Goal: Task Accomplishment & Management: Complete application form

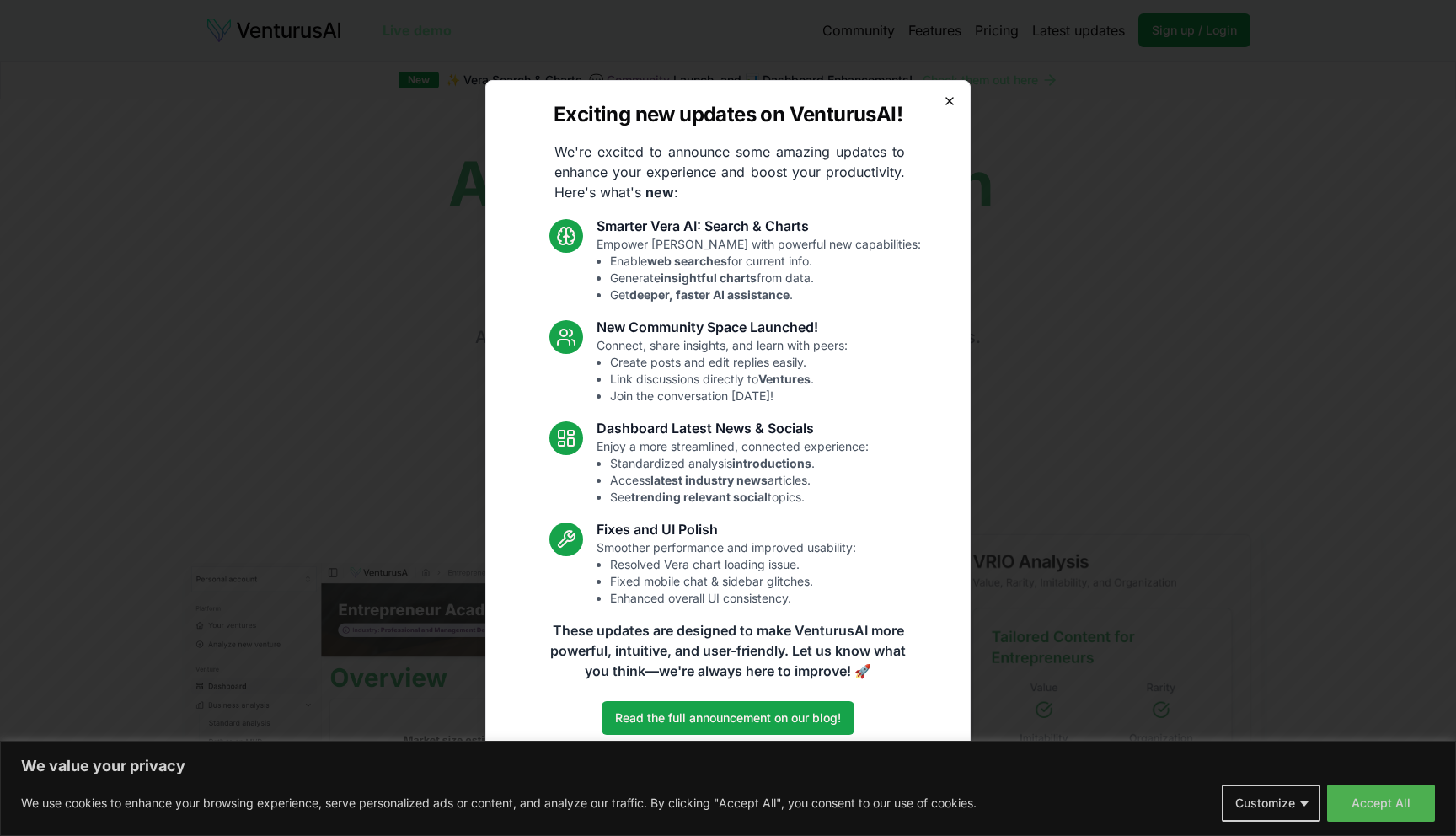
click at [947, 100] on icon "button" at bounding box center [950, 100] width 14 height 14
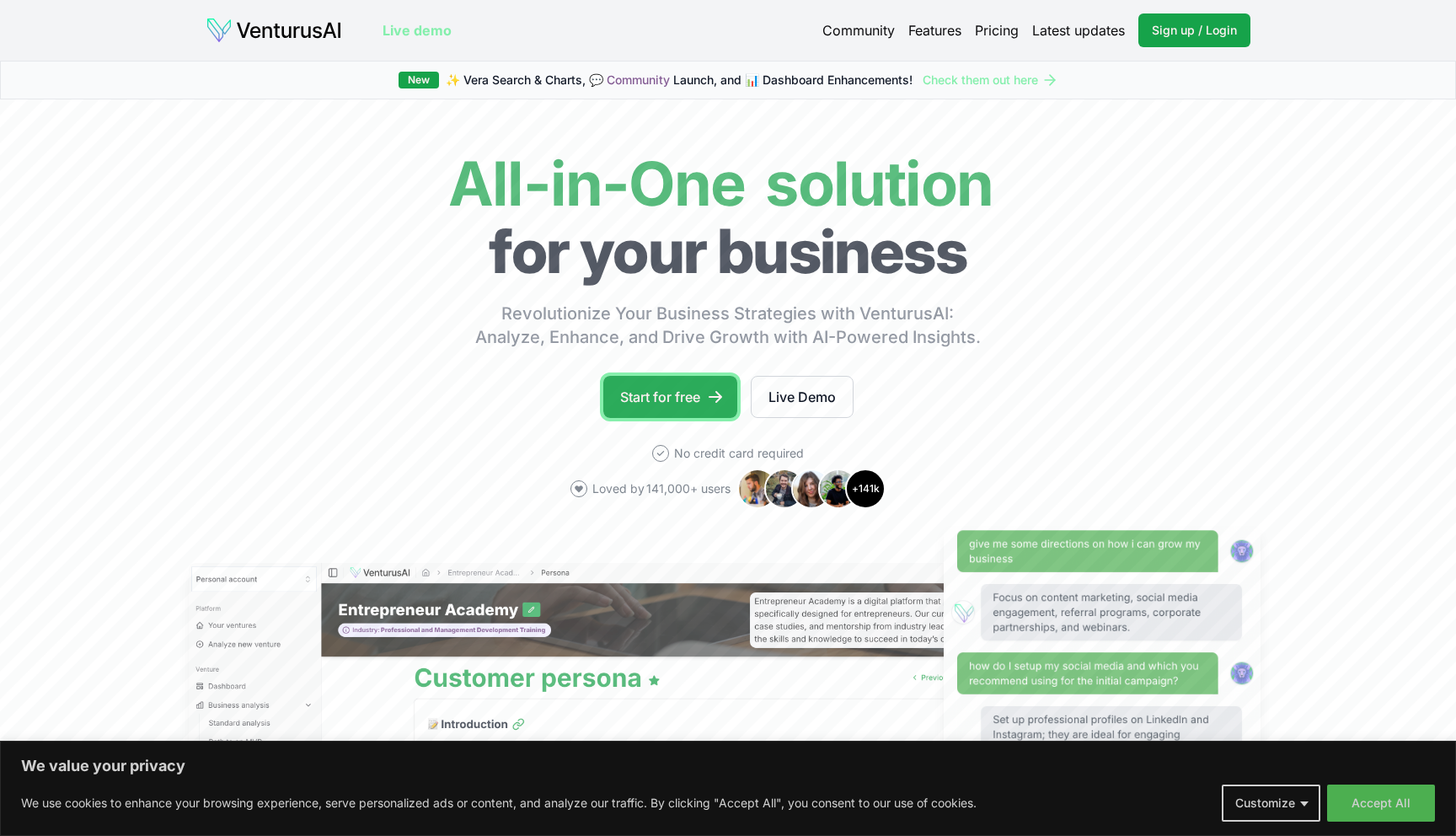
click at [685, 387] on link "Start for free" at bounding box center [669, 397] width 134 height 42
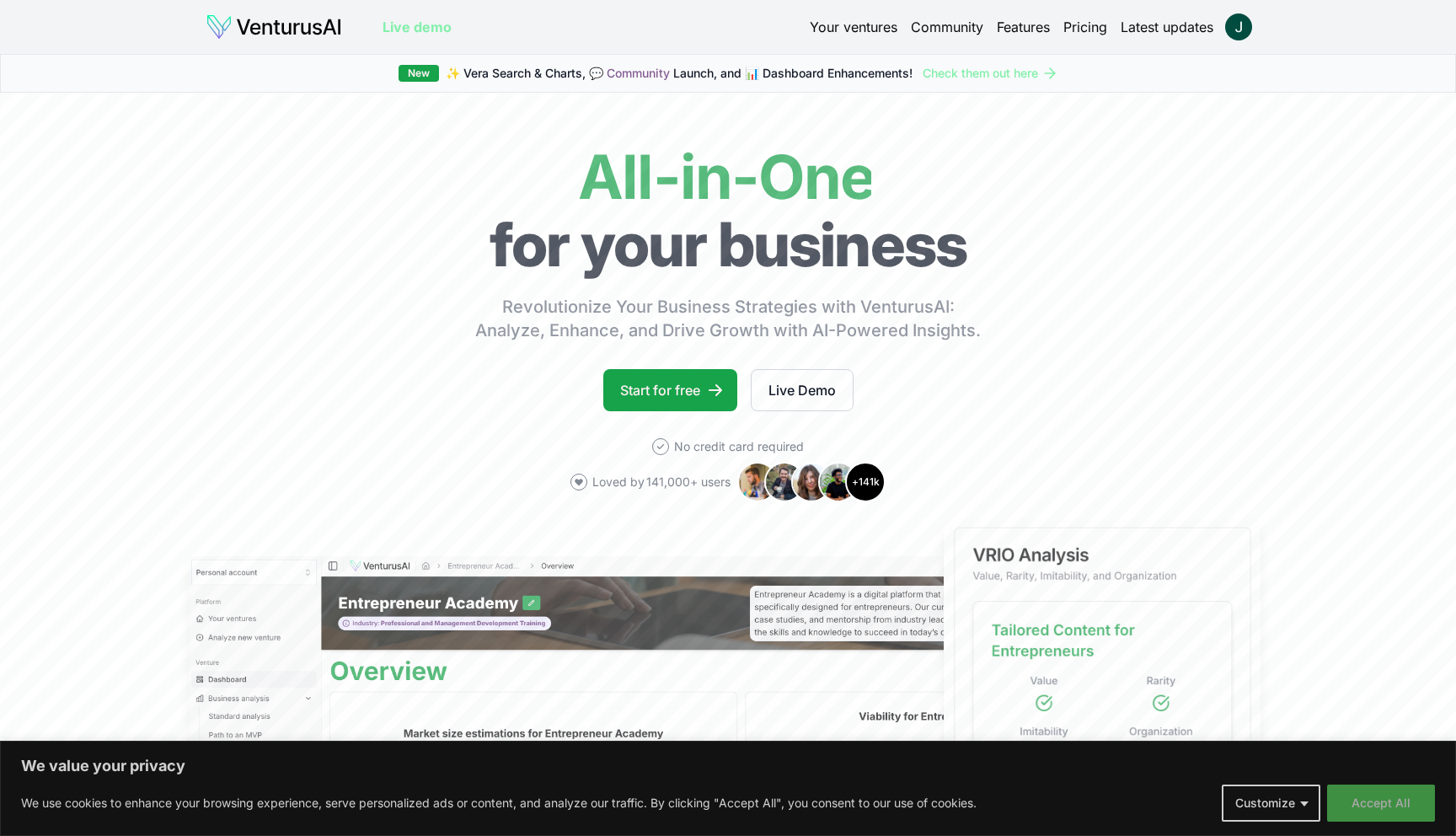
click at [1383, 810] on button "Accept All" at bounding box center [1381, 803] width 108 height 37
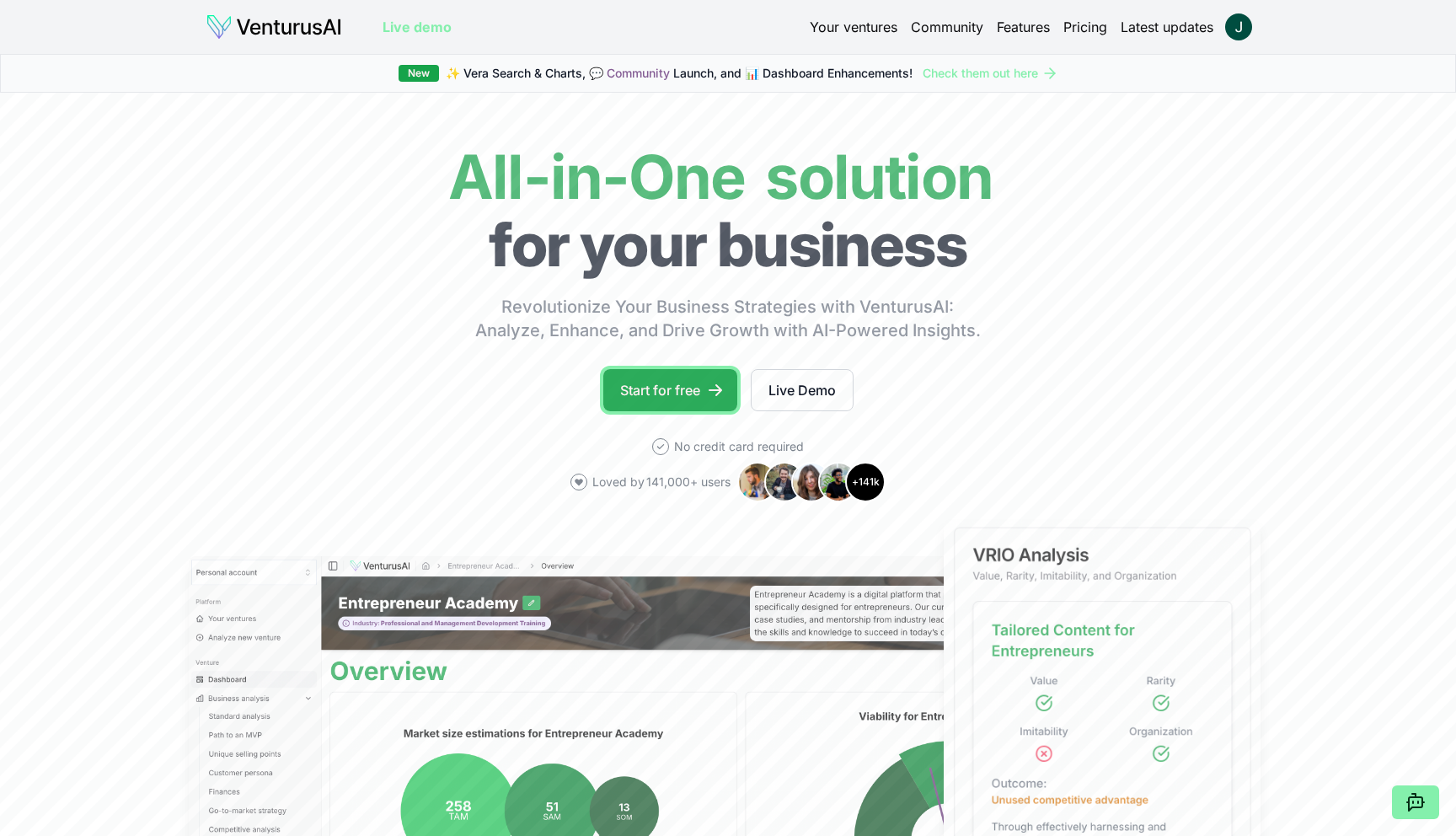
click at [692, 384] on link "Start for free" at bounding box center [669, 390] width 134 height 42
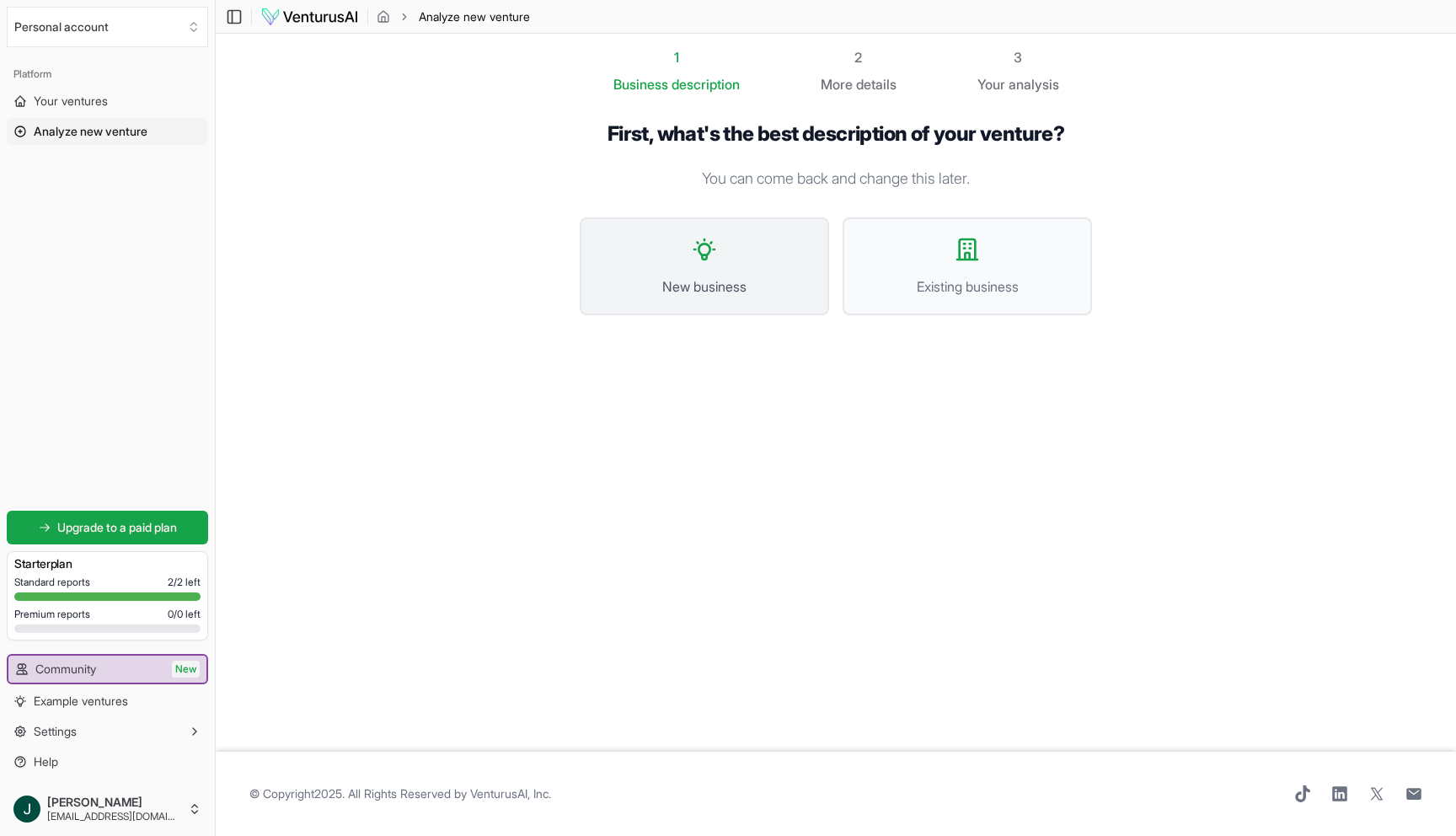
click at [711, 267] on button "New business" at bounding box center [704, 266] width 250 height 98
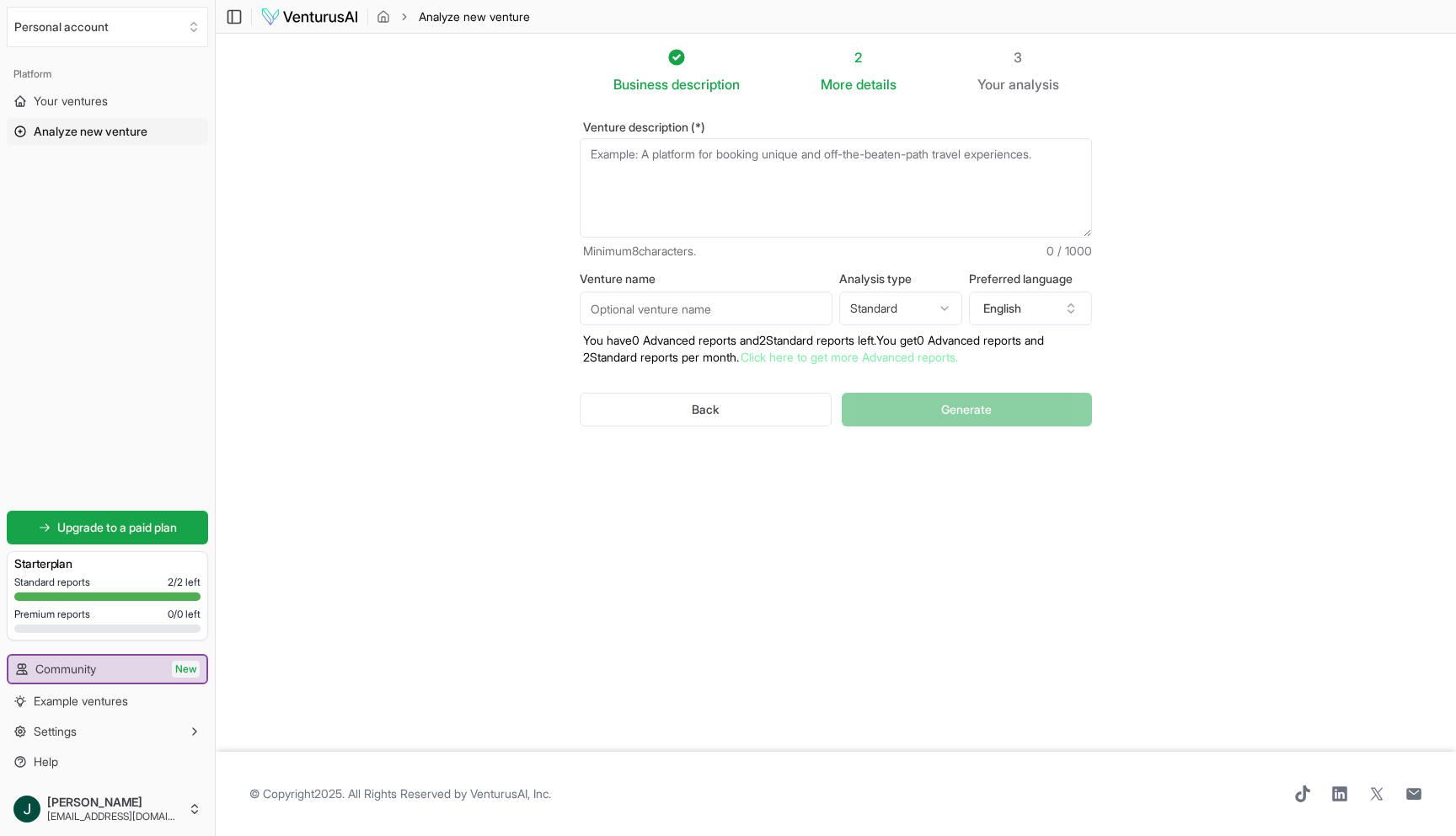
click at [660, 165] on textarea "Venture description (*)" at bounding box center [836, 188] width 513 height 100
click at [923, 306] on html "We value your privacy We use cookies to enhance your browsing experience, serve…" at bounding box center [728, 418] width 1456 height 836
select select "advanced"
click at [647, 176] on textarea "Venture description (*)" at bounding box center [836, 188] width 513 height 100
paste textarea "OptiCore is a construction technology company developing advanced software solu…"
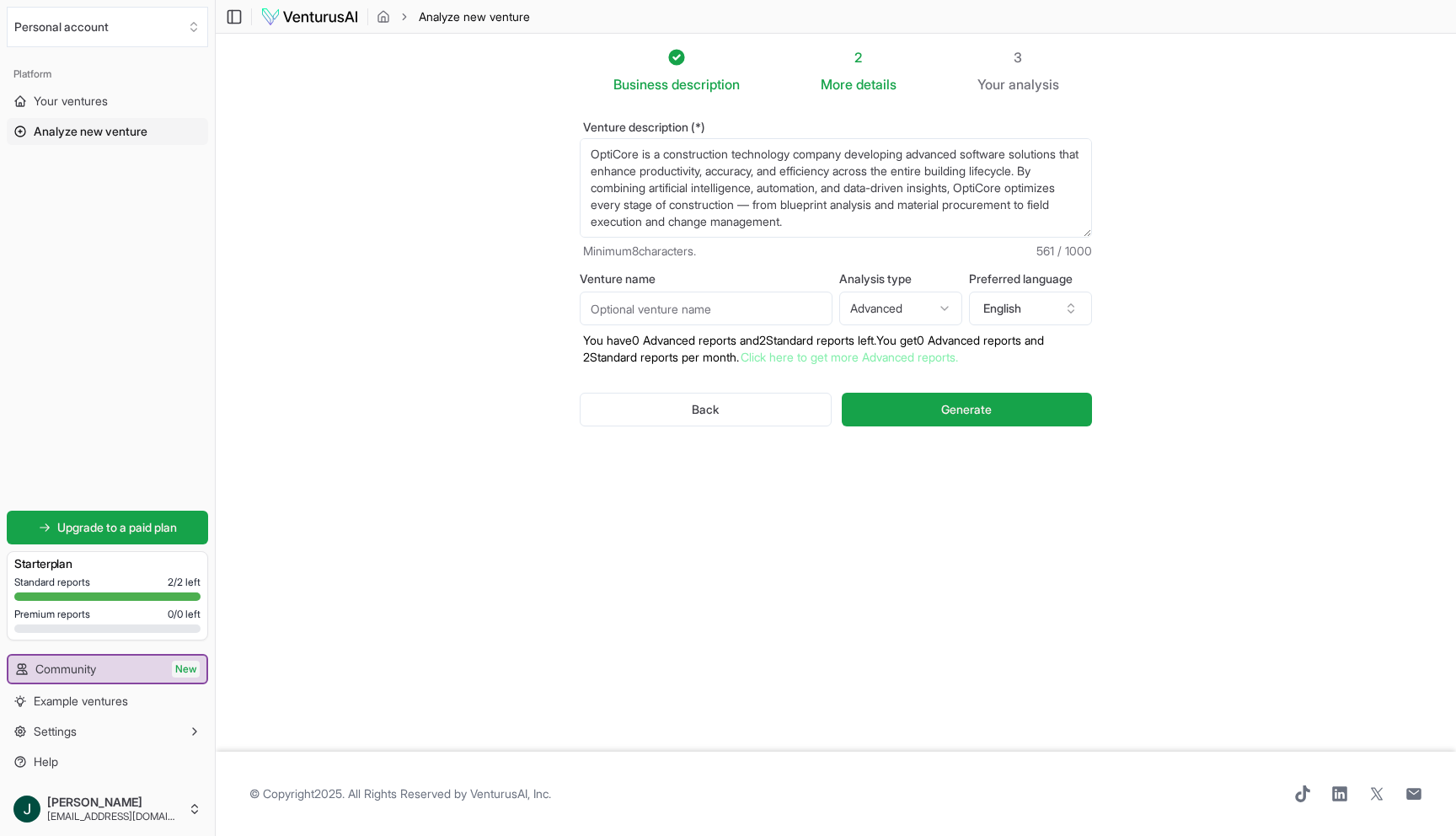
scroll to position [51, 0]
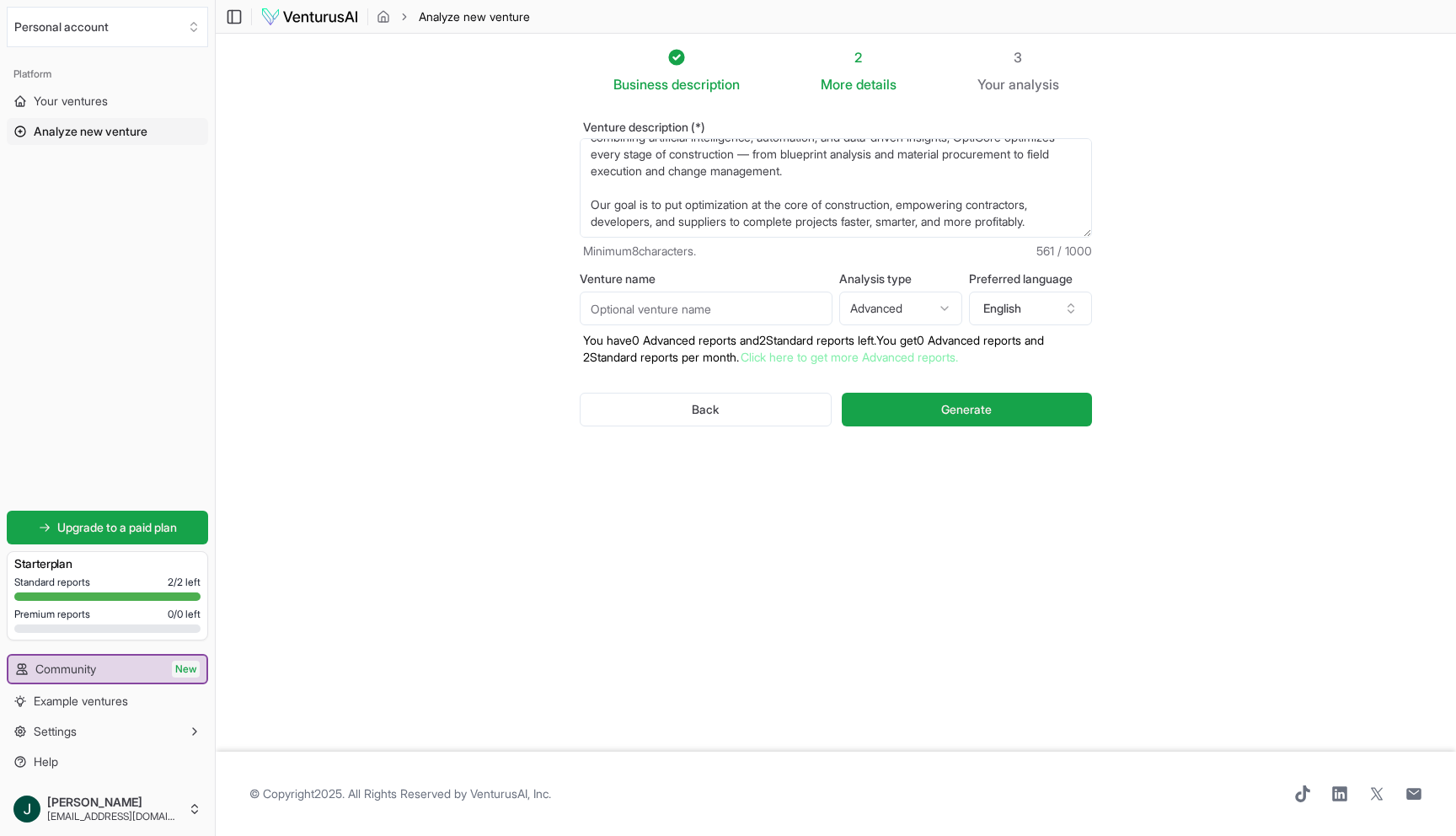
type textarea "OptiCore is a construction technology company developing advanced software solu…"
click at [662, 311] on input "Venture name" at bounding box center [706, 308] width 253 height 34
type input "Opticore"
click at [891, 358] on link "Click here to get more Advanced reports." at bounding box center [849, 357] width 218 height 15
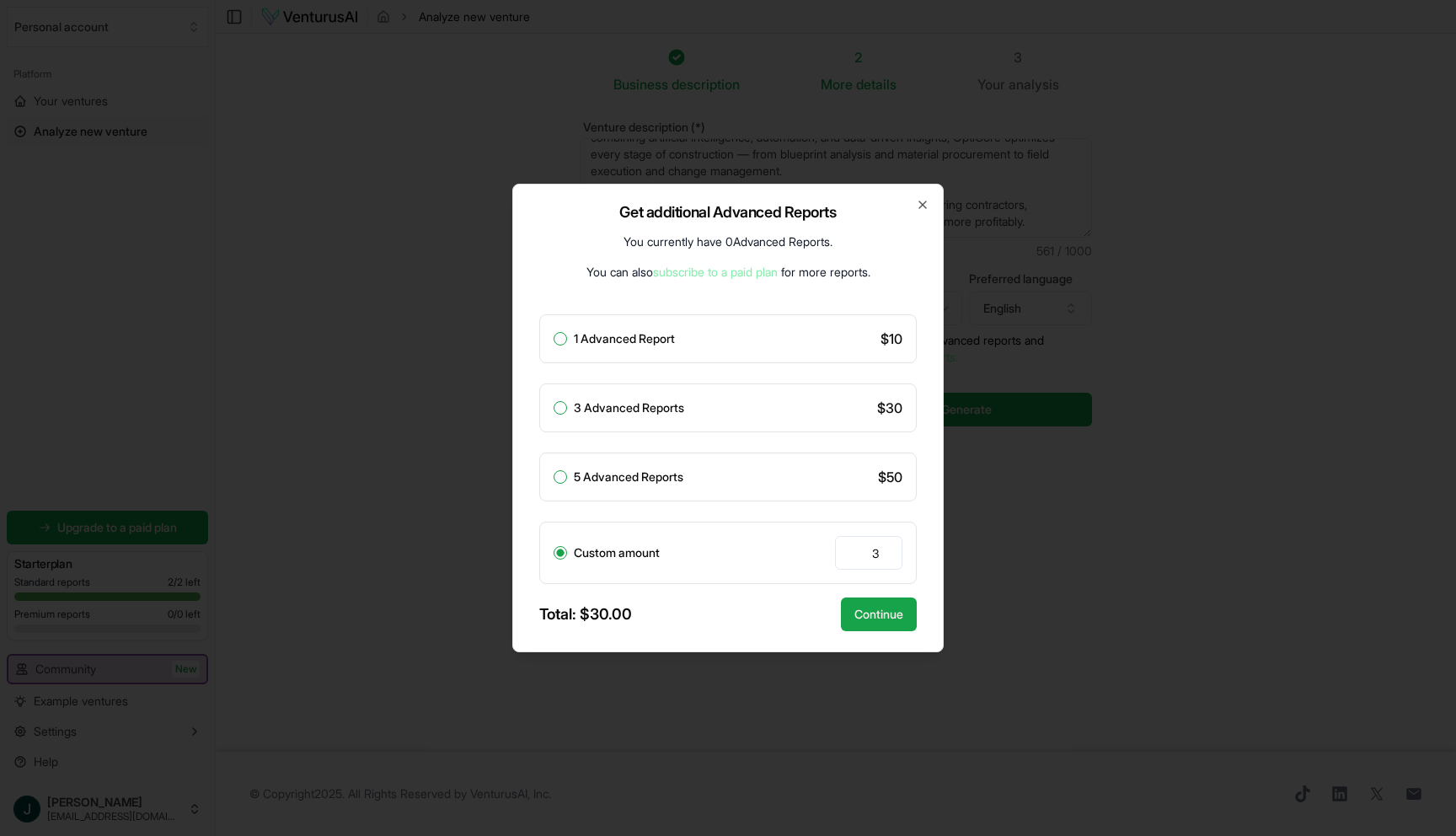
click at [785, 348] on div "1 Advanced Report $ 10" at bounding box center [728, 338] width 377 height 49
click at [561, 340] on button "1 Advanced Report" at bounding box center [561, 338] width 14 height 14
radio input "true"
click at [921, 201] on icon "button" at bounding box center [923, 205] width 14 height 14
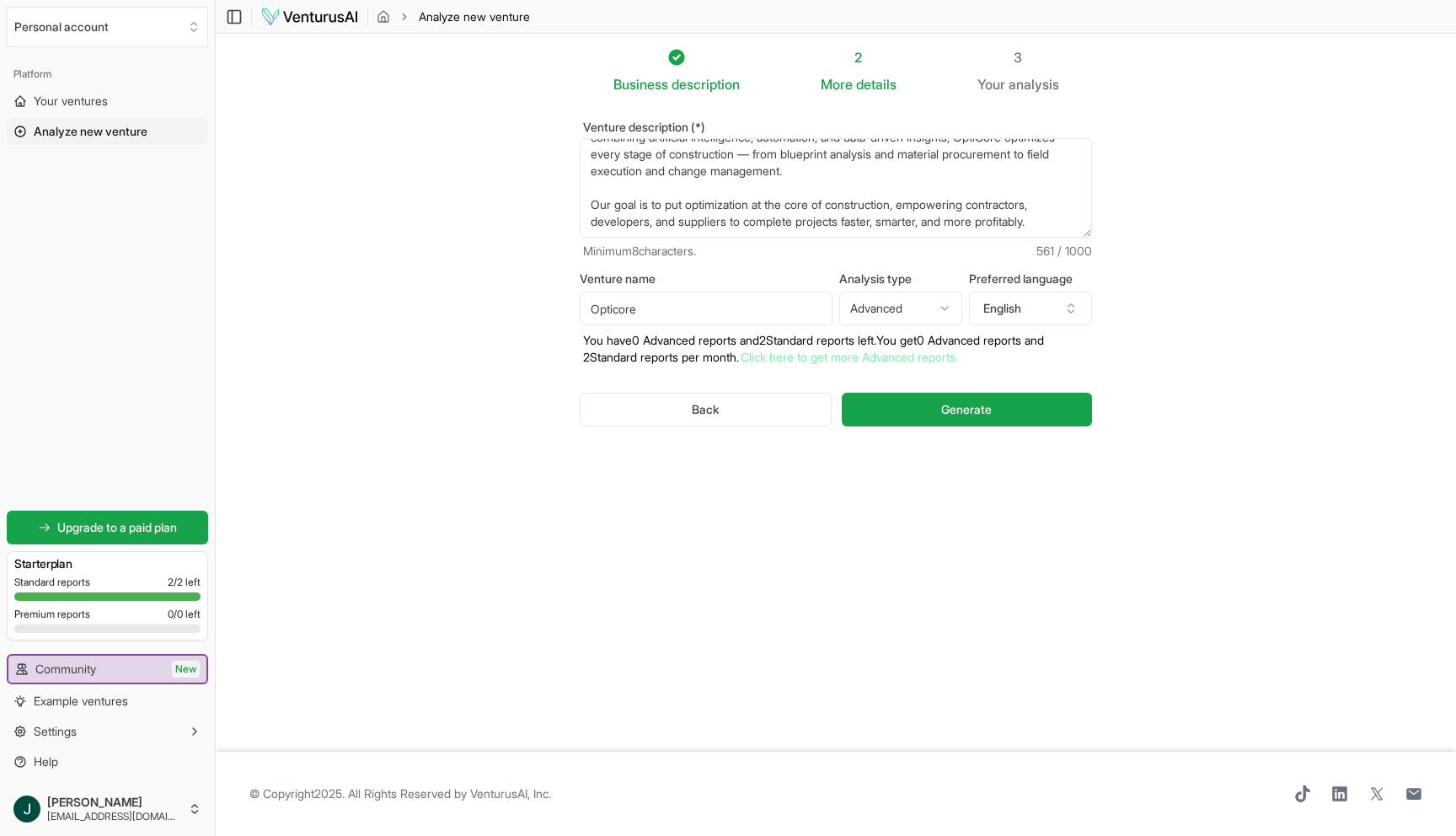
click at [922, 311] on html "We value your privacy We use cookies to enhance your browsing experience, serve…" at bounding box center [728, 418] width 1456 height 836
select select "standard"
click at [950, 411] on span "Generate" at bounding box center [966, 409] width 51 height 17
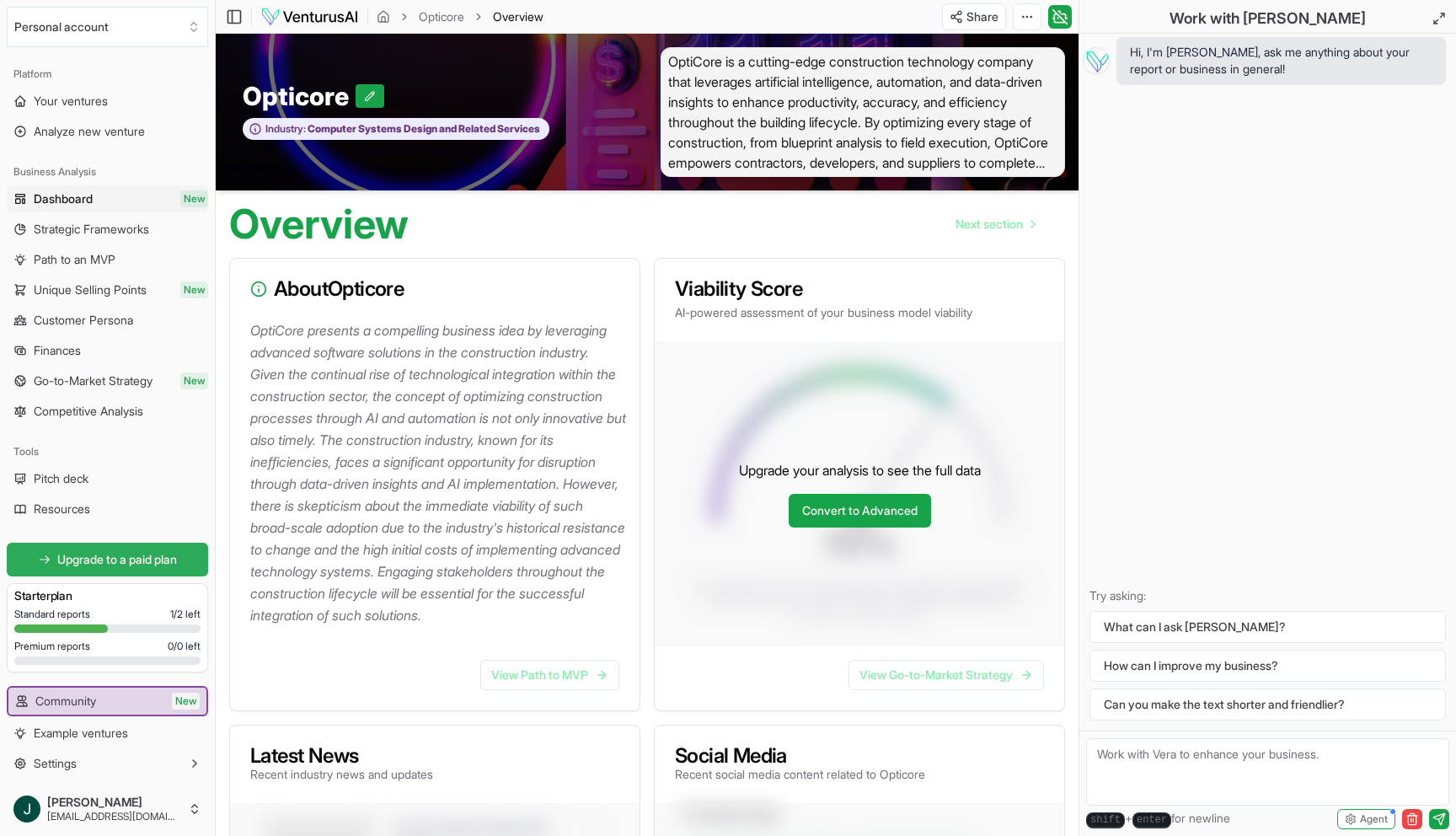
click at [87, 559] on span "Upgrade to a paid plan" at bounding box center [117, 559] width 120 height 17
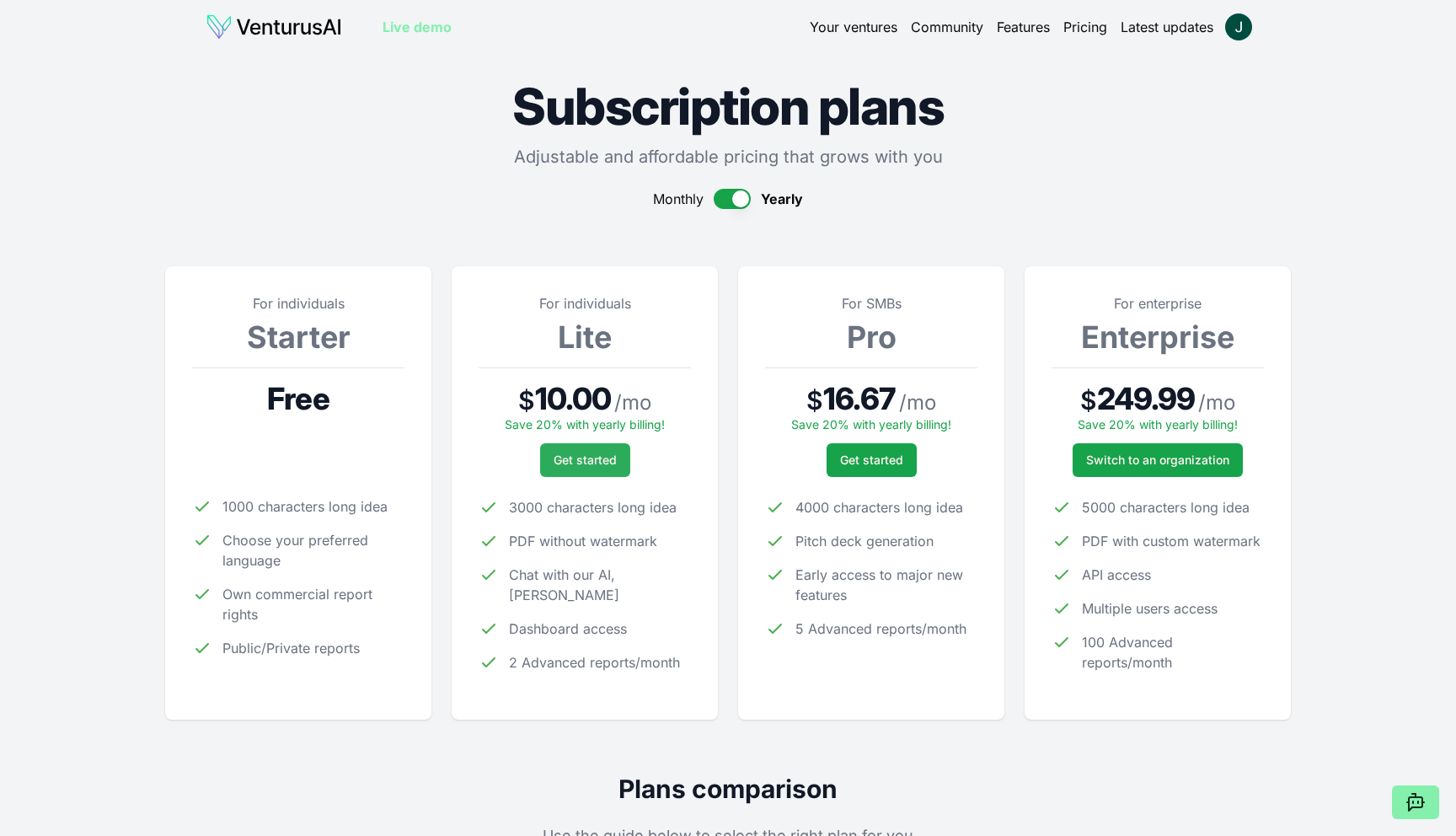
click at [583, 461] on span "Get started" at bounding box center [586, 460] width 64 height 17
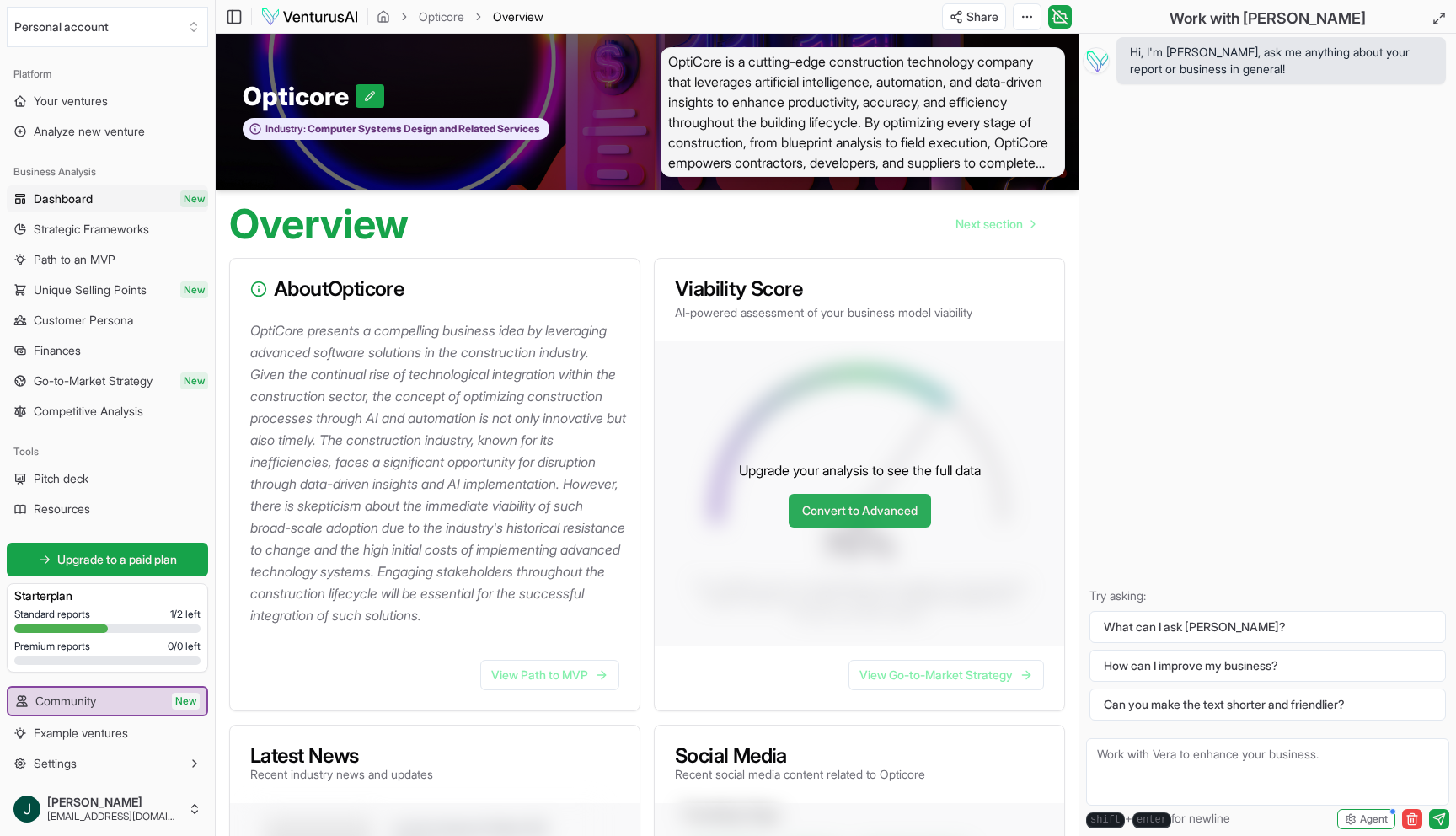
click at [870, 516] on link "Convert to Advanced" at bounding box center [860, 511] width 142 height 34
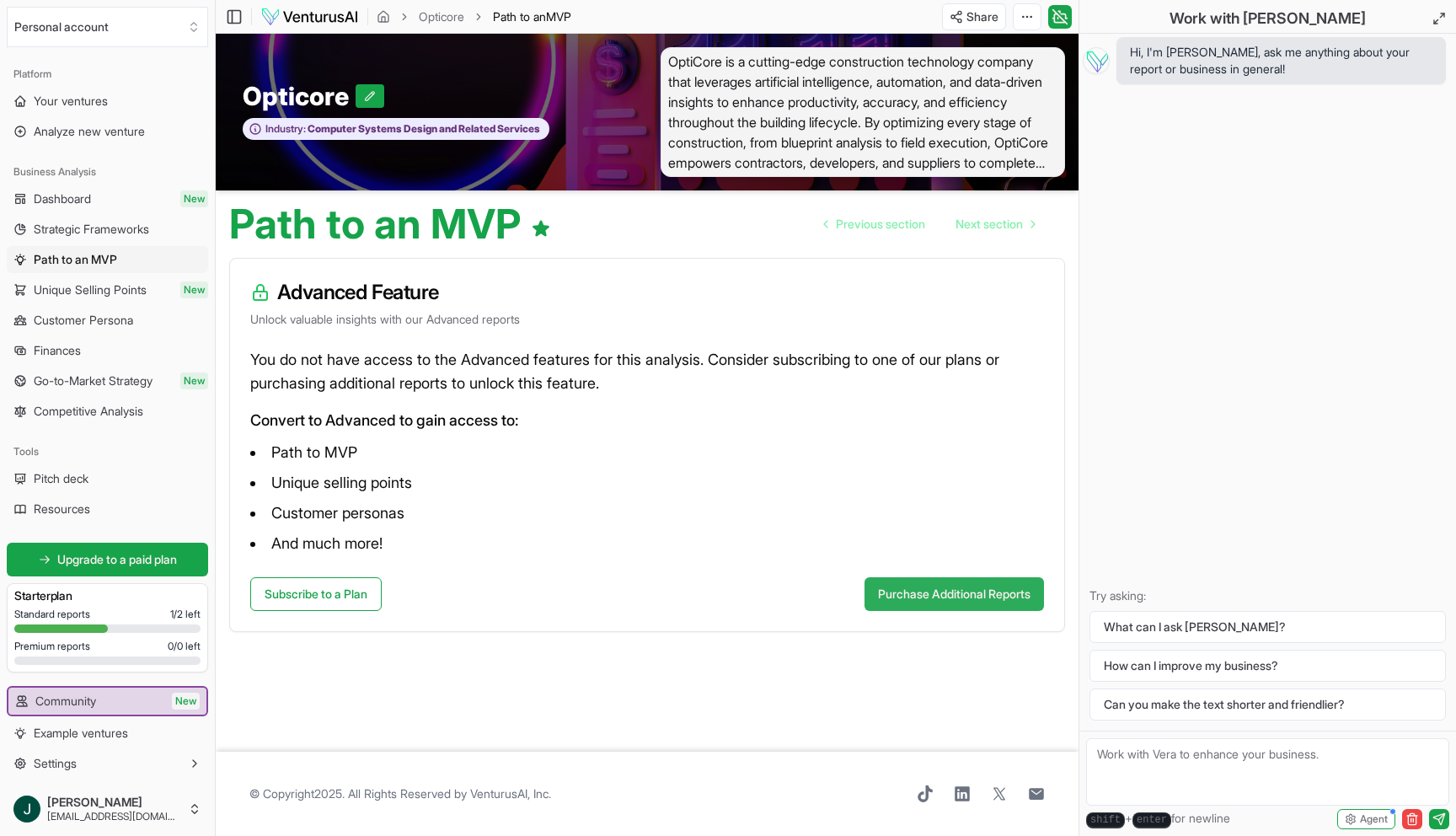
click at [931, 598] on button "Purchase Additional Reports" at bounding box center [954, 594] width 180 height 34
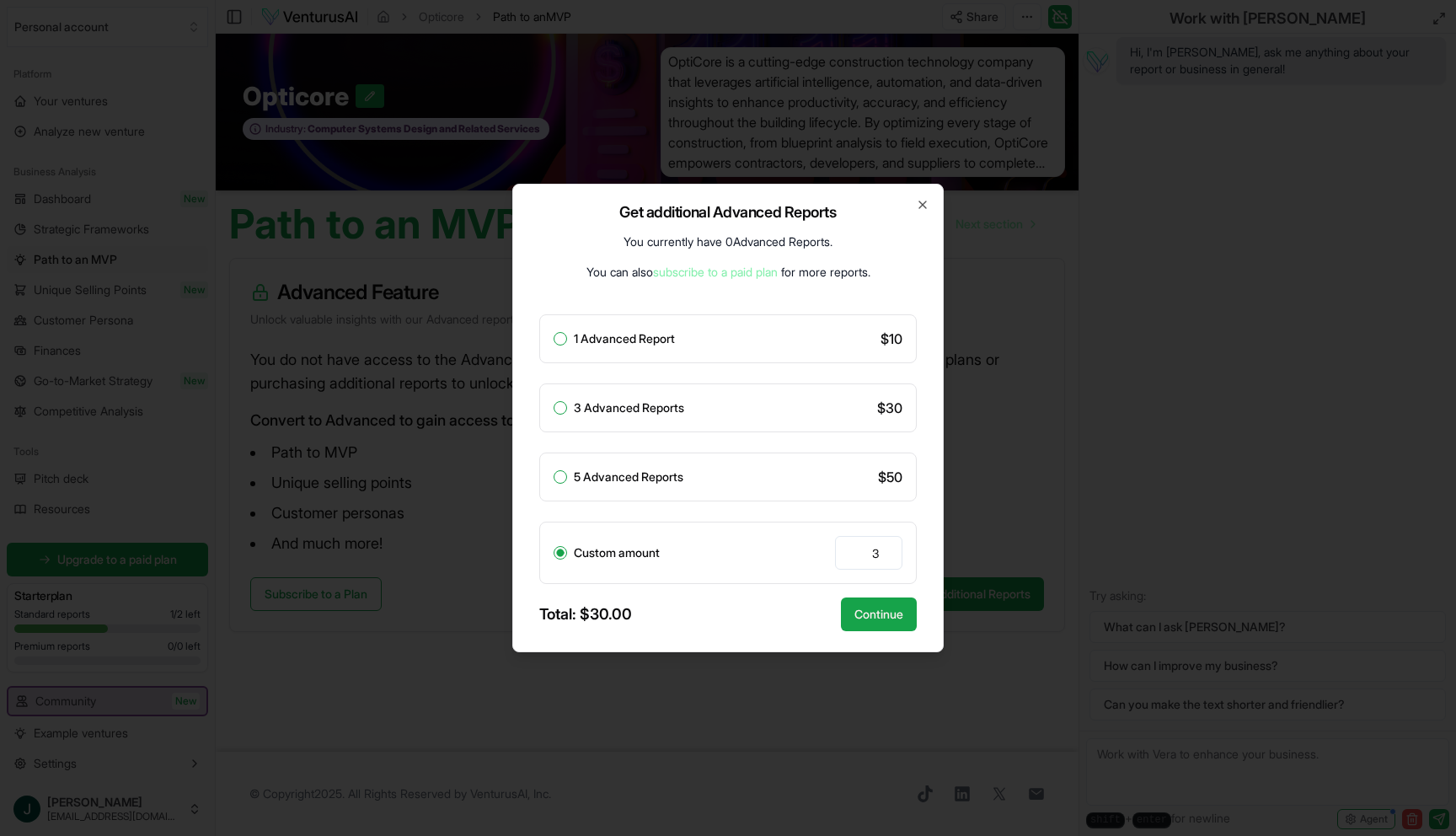
click at [745, 354] on div "1 Advanced Report $ 10" at bounding box center [728, 338] width 377 height 49
click at [562, 338] on button "1 Advanced Report" at bounding box center [561, 338] width 14 height 14
radio input "true"
click at [876, 615] on button "Continue" at bounding box center [879, 614] width 76 height 34
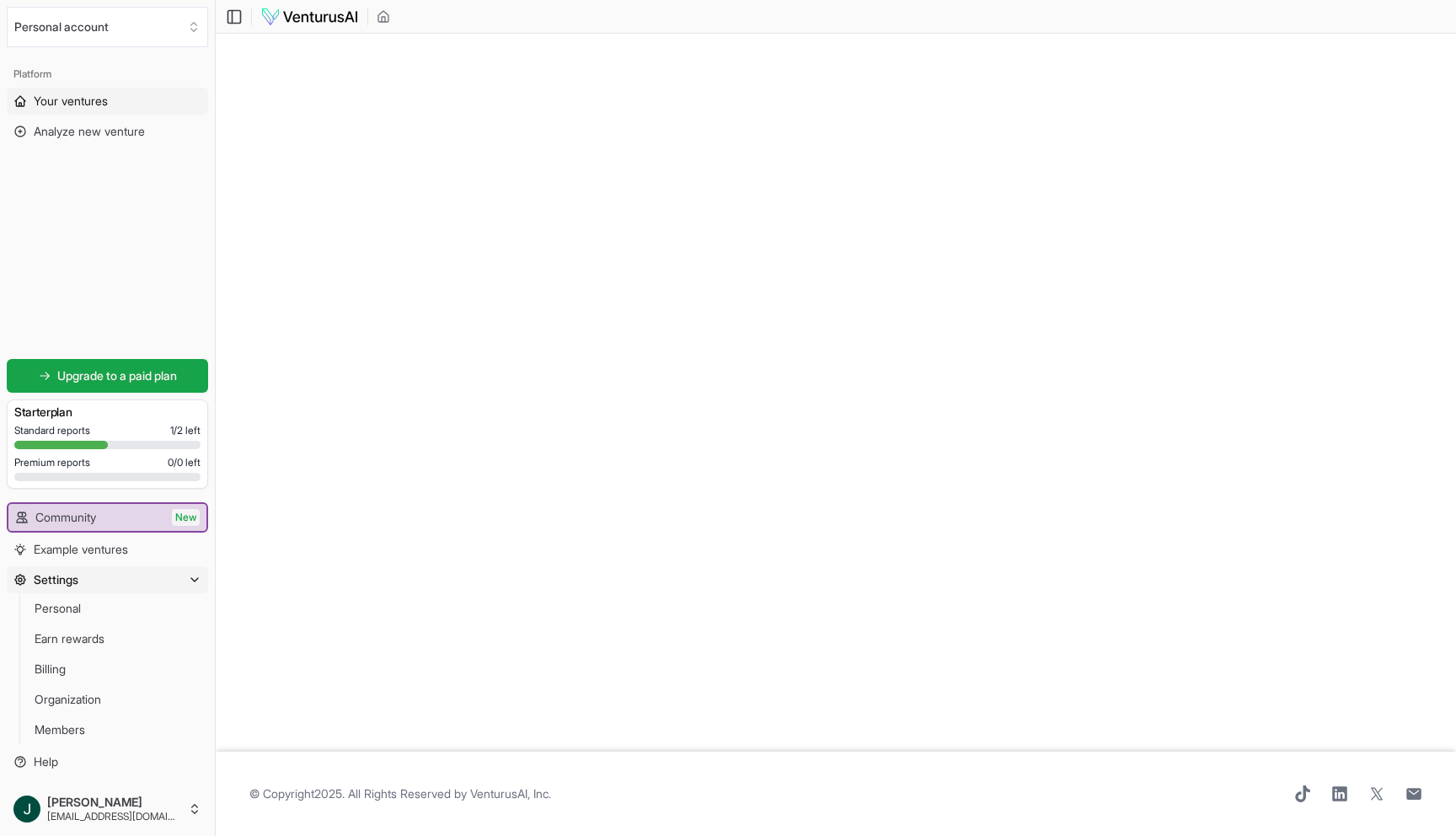
click at [77, 103] on span "Your ventures" at bounding box center [71, 101] width 74 height 17
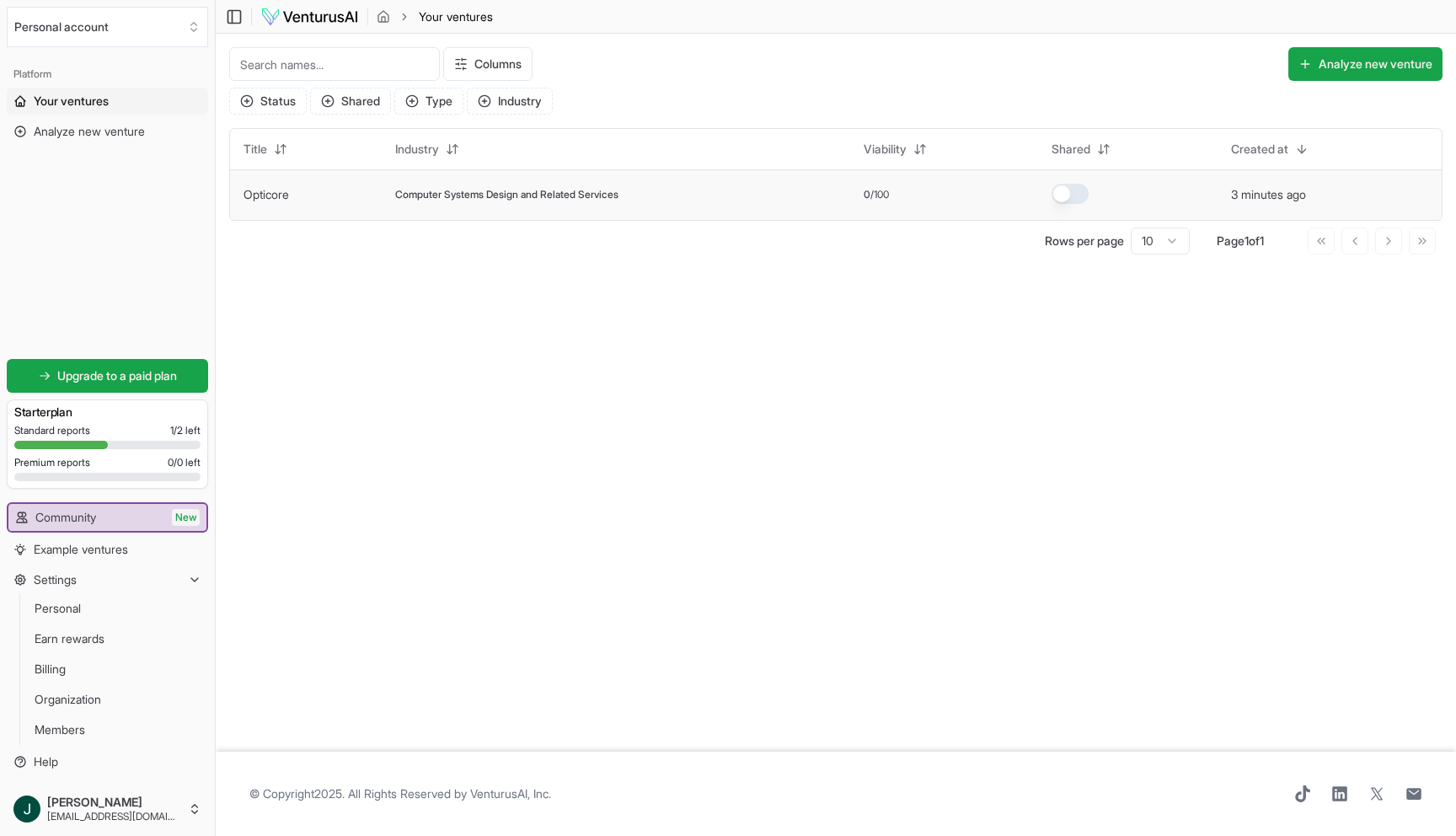
click at [349, 196] on td "Opticore" at bounding box center [306, 194] width 152 height 51
click at [574, 208] on td "Computer Systems Design and Related Services" at bounding box center [616, 194] width 468 height 51
click at [1193, 194] on td at bounding box center [1128, 194] width 180 height 51
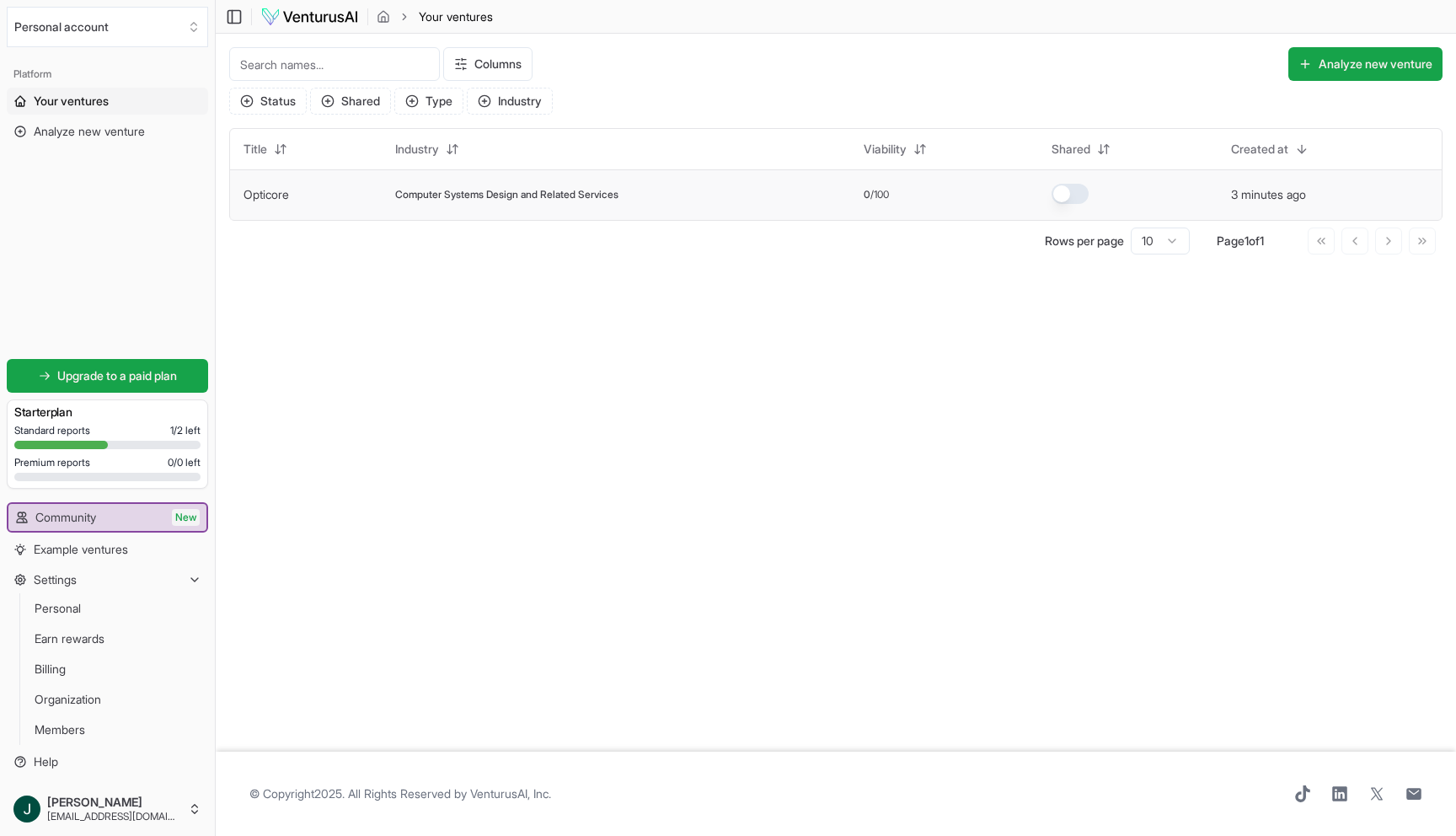
click at [354, 197] on td "Opticore" at bounding box center [306, 194] width 152 height 51
click at [85, 138] on span "Analyze new venture" at bounding box center [89, 131] width 112 height 17
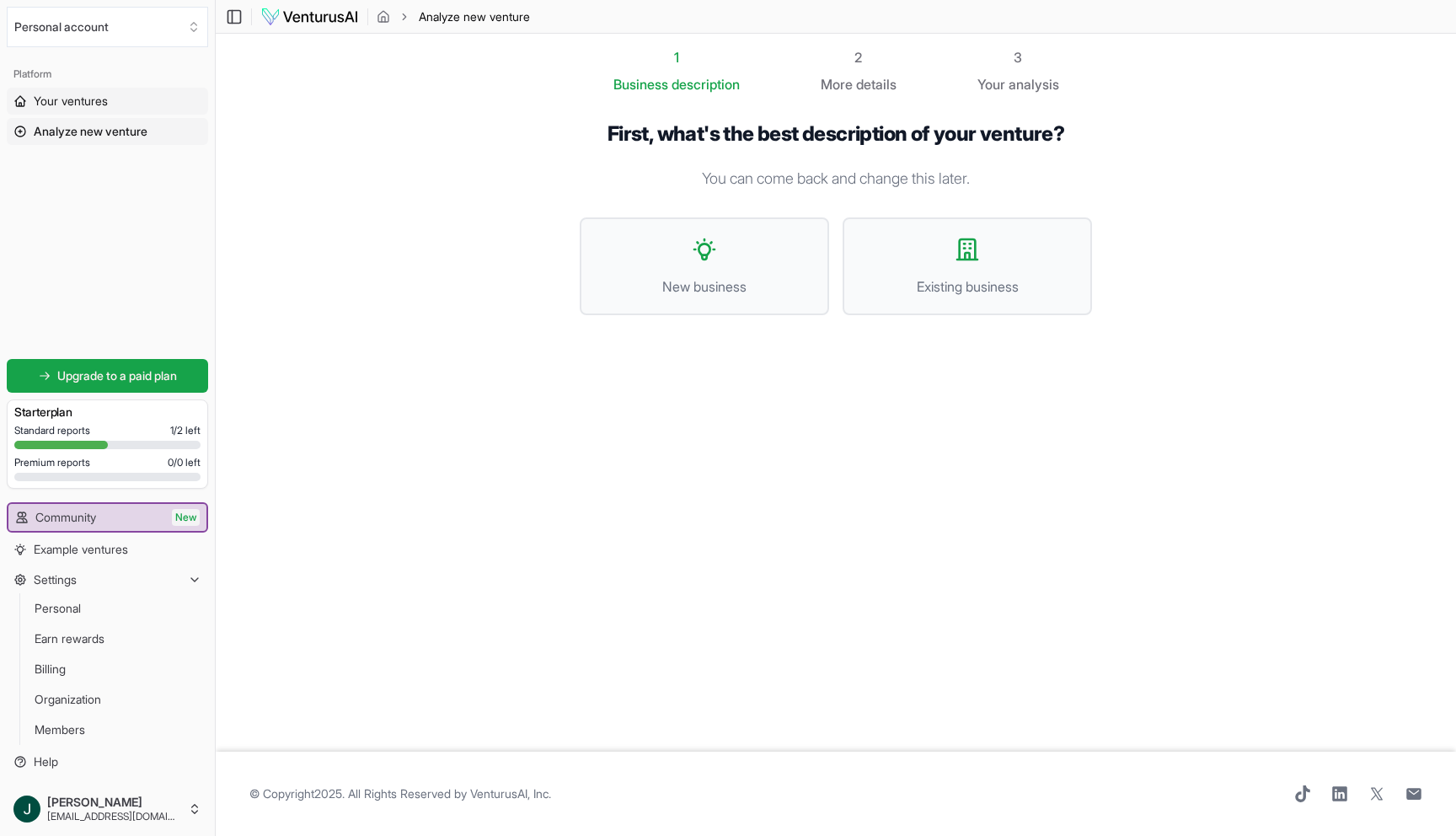
click at [98, 106] on span "Your ventures" at bounding box center [71, 101] width 74 height 17
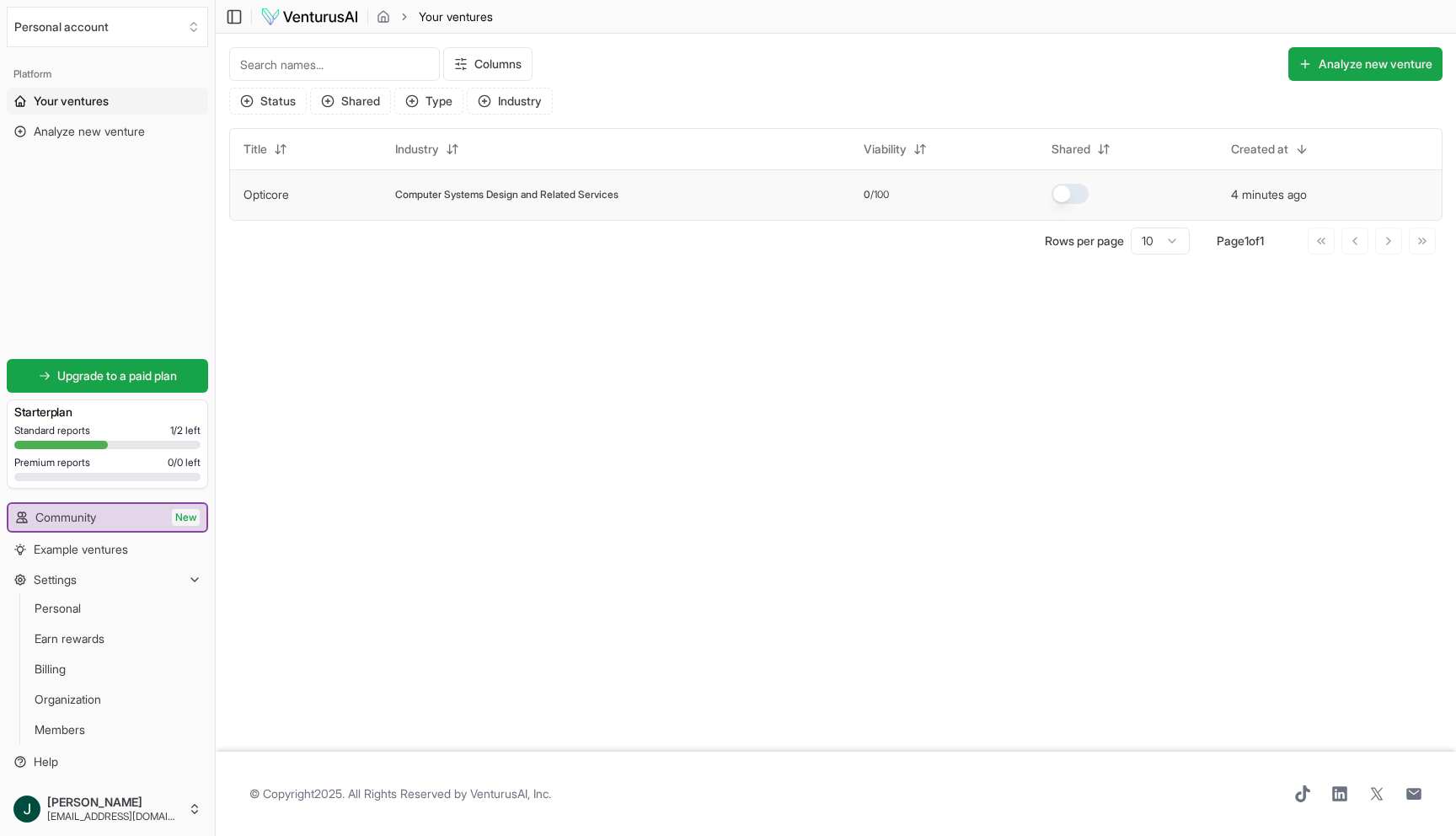
click at [337, 191] on td "Opticore" at bounding box center [306, 194] width 152 height 51
click at [266, 194] on link "Opticore" at bounding box center [266, 194] width 45 height 15
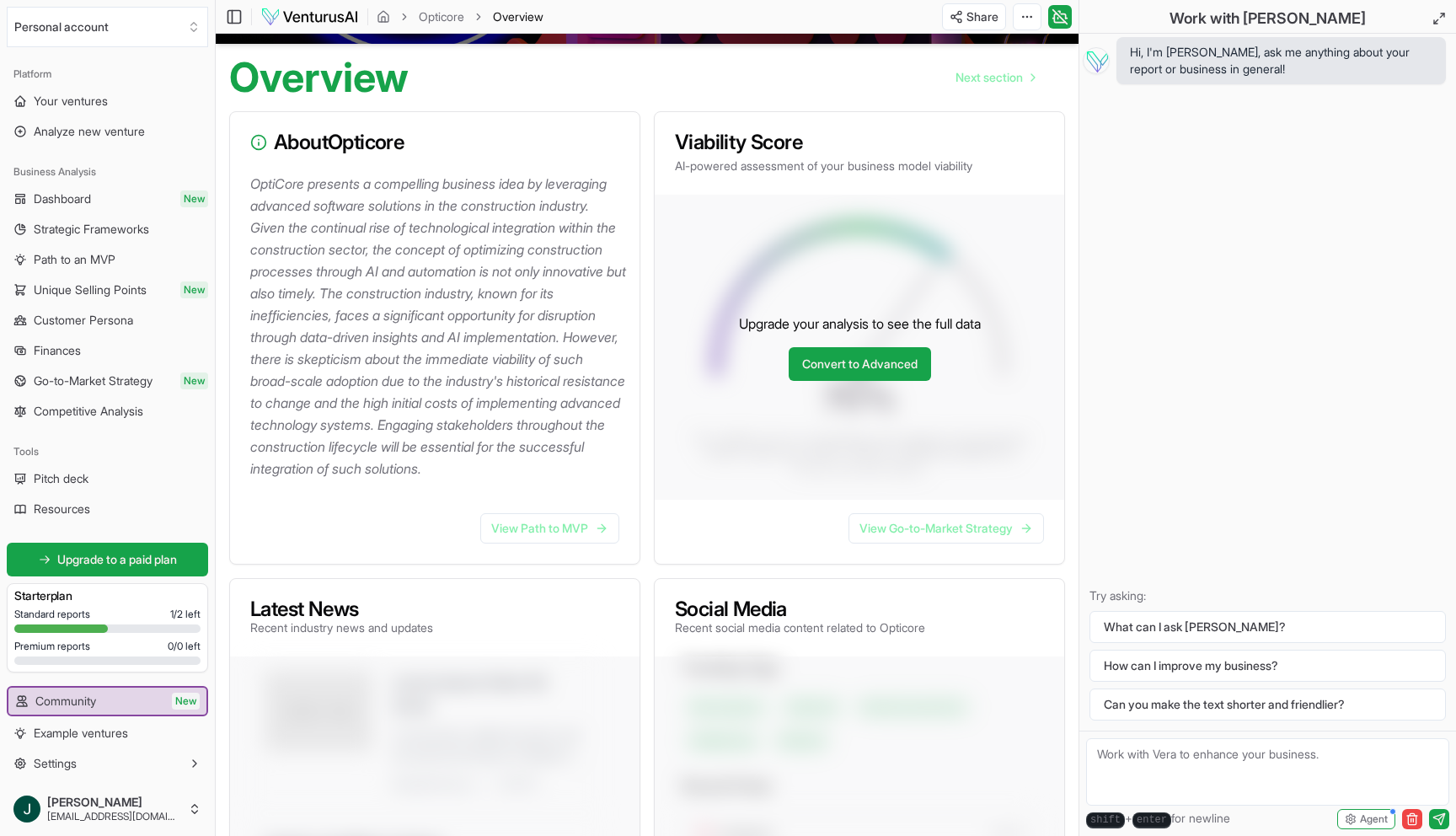
scroll to position [173, 0]
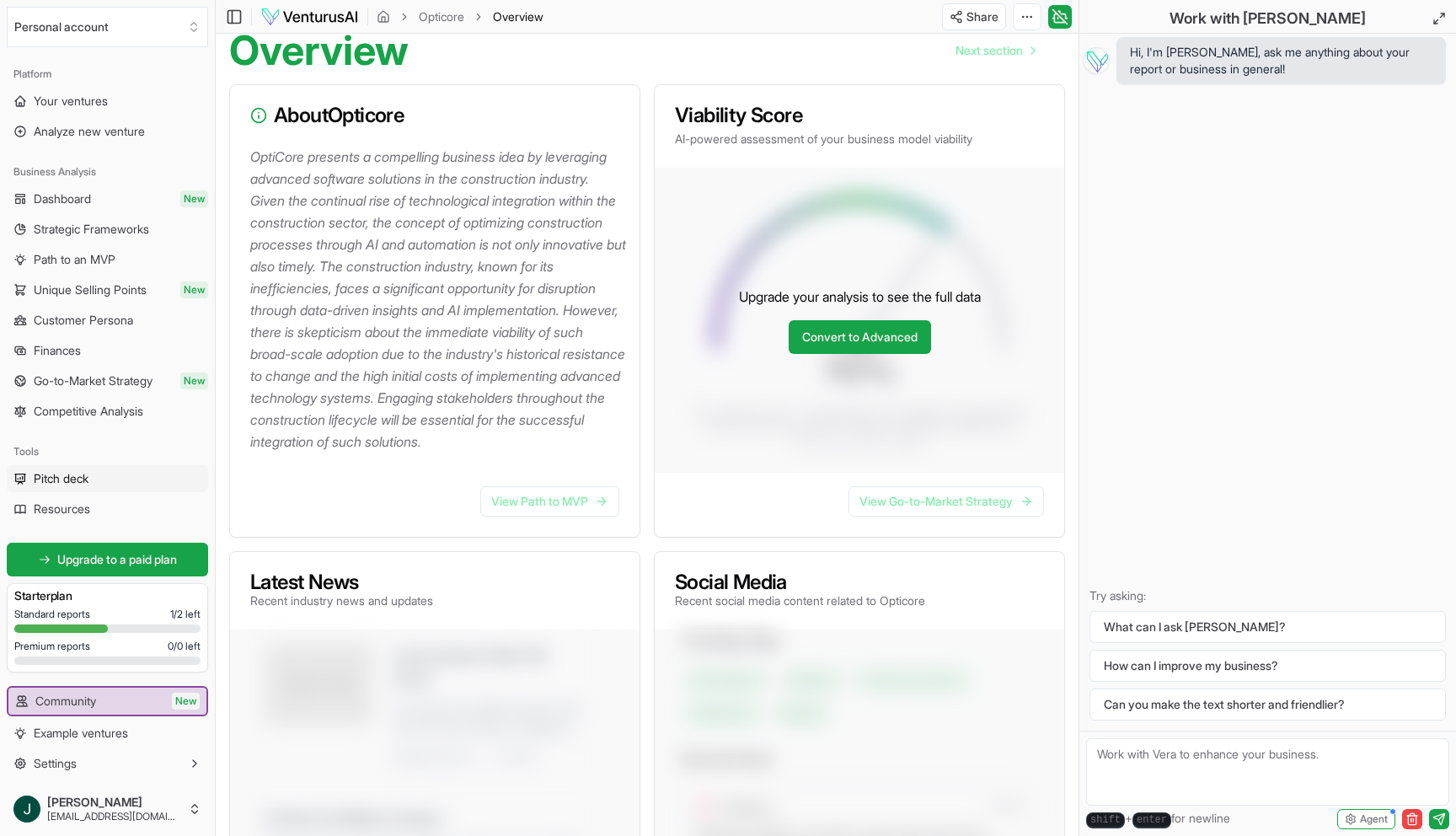
click at [59, 481] on span "Pitch deck" at bounding box center [61, 478] width 54 height 17
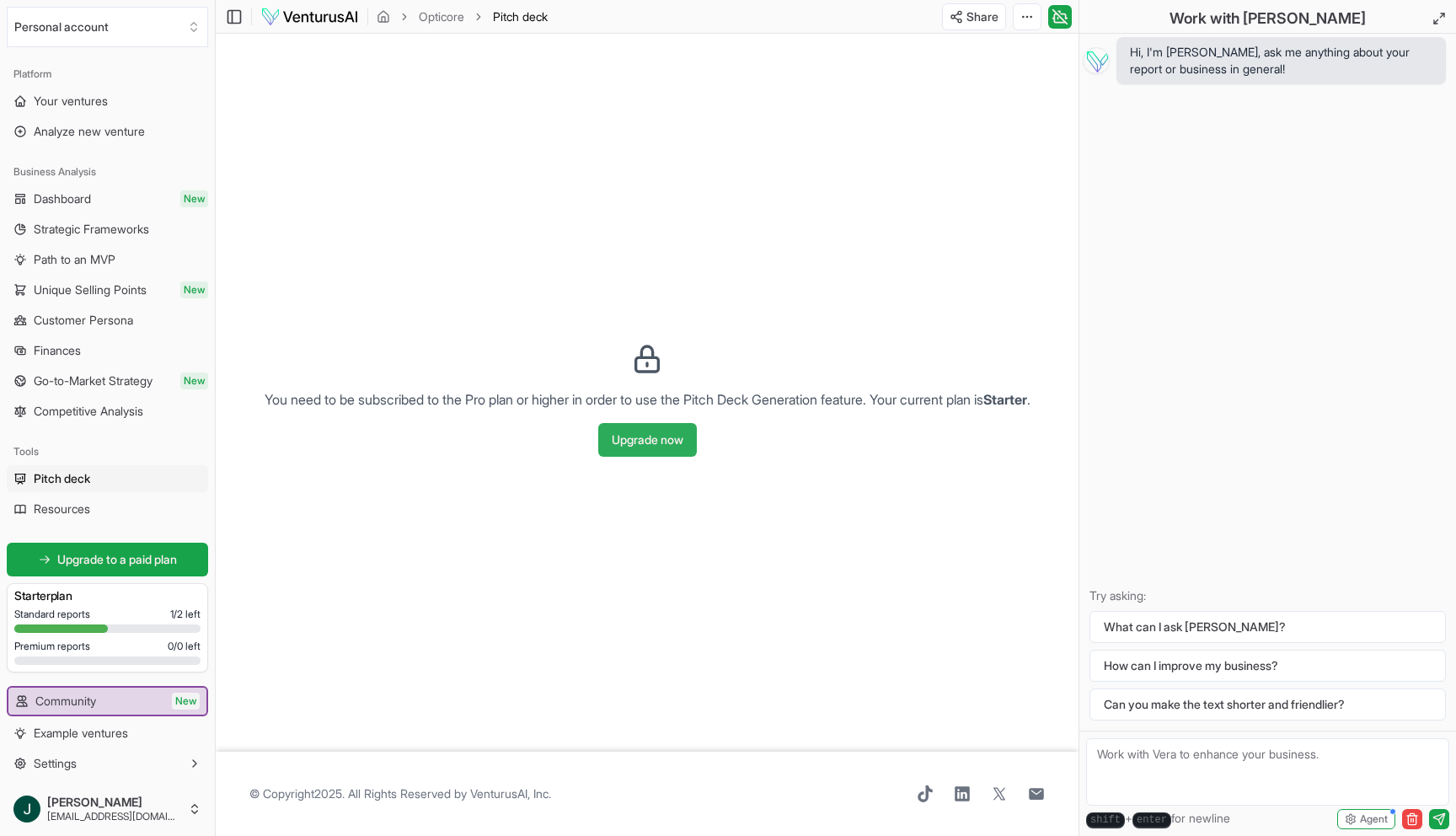
click at [634, 436] on button "Upgrade now" at bounding box center [647, 440] width 99 height 34
click at [88, 199] on span "Dashboard" at bounding box center [63, 199] width 57 height 17
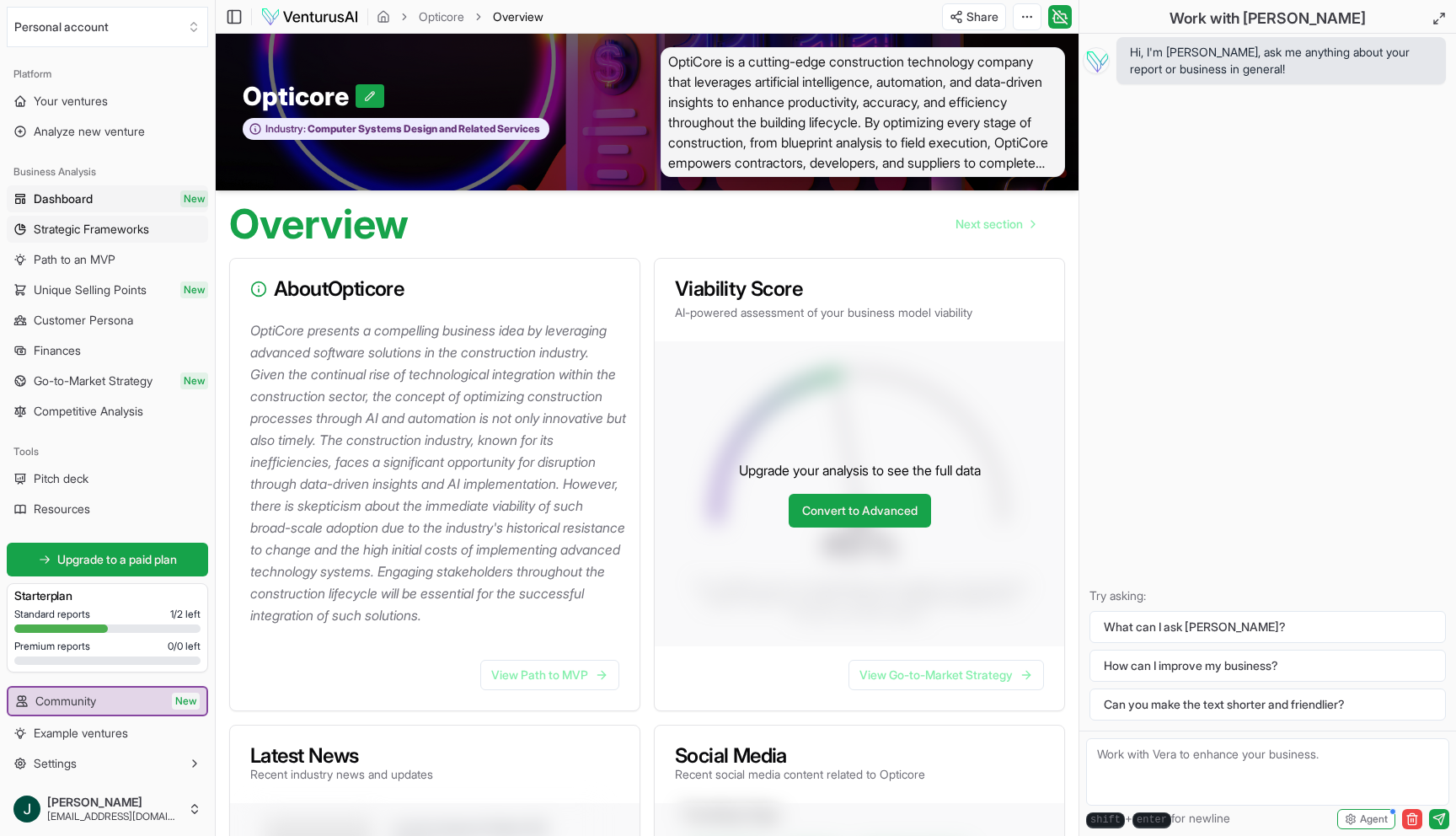
click at [90, 225] on span "Strategic Frameworks" at bounding box center [91, 229] width 115 height 17
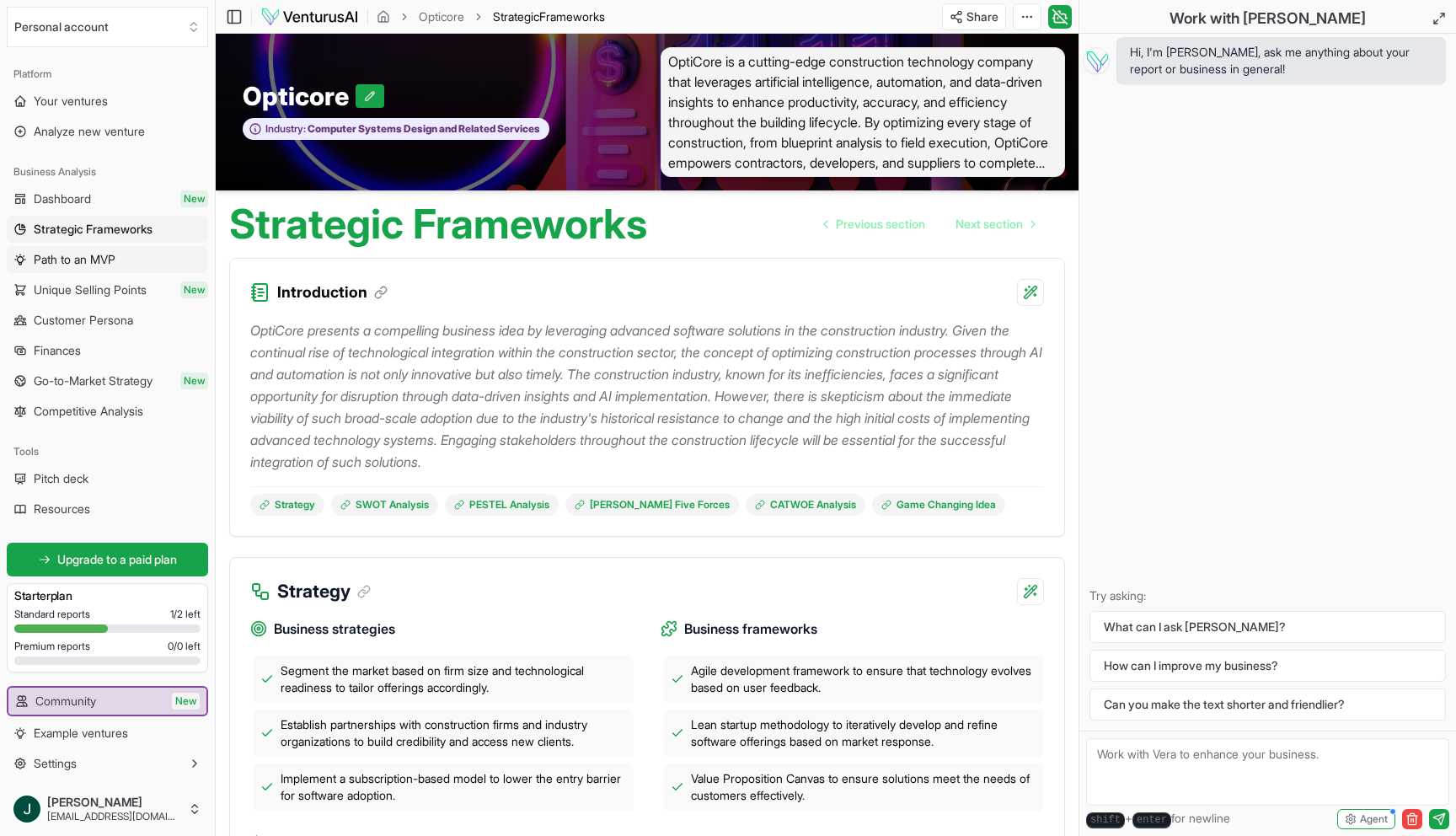
click at [92, 261] on span "Path to an MVP" at bounding box center [75, 259] width 82 height 17
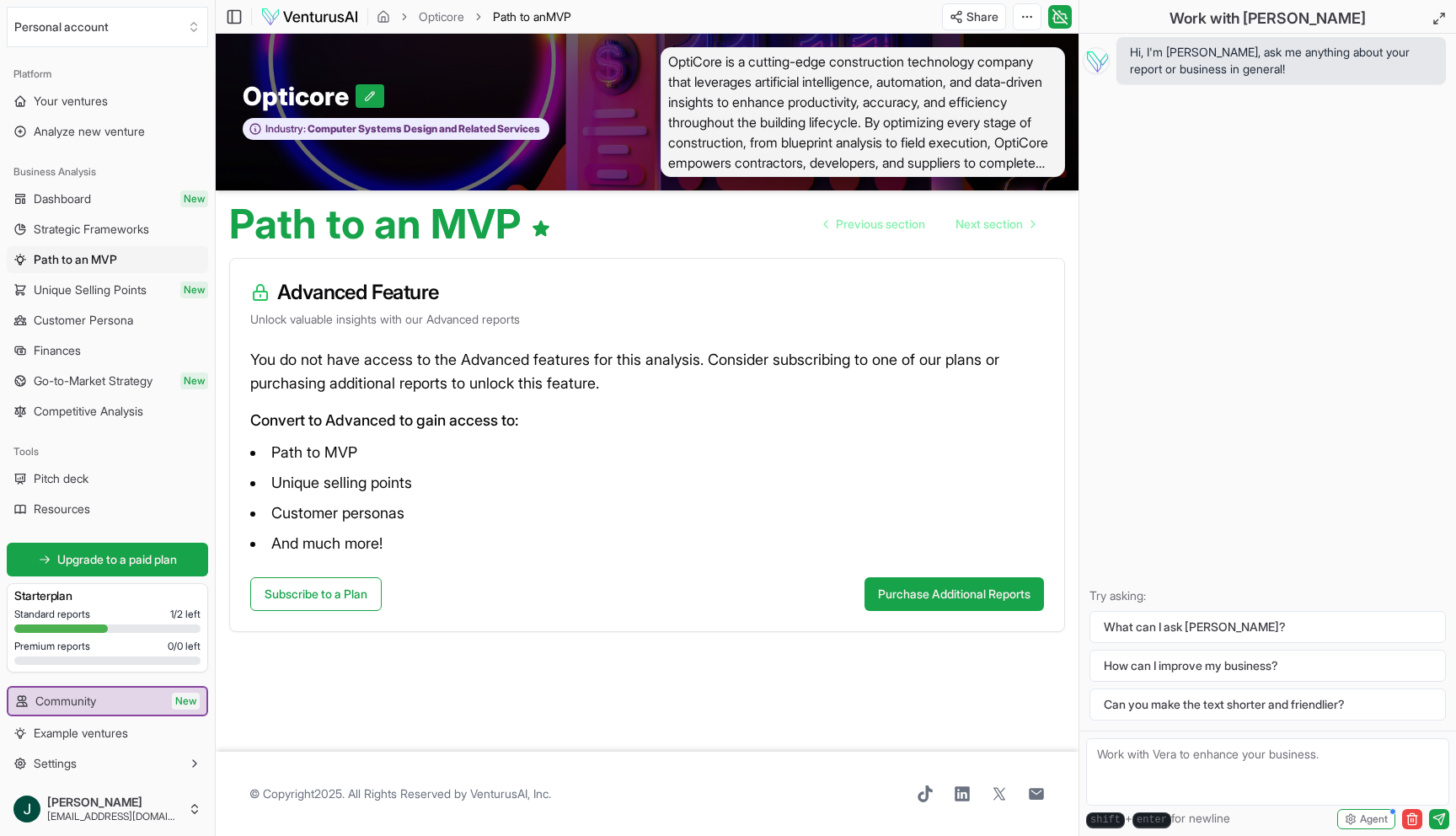
click at [89, 289] on span "Unique Selling Points" at bounding box center [90, 289] width 112 height 17
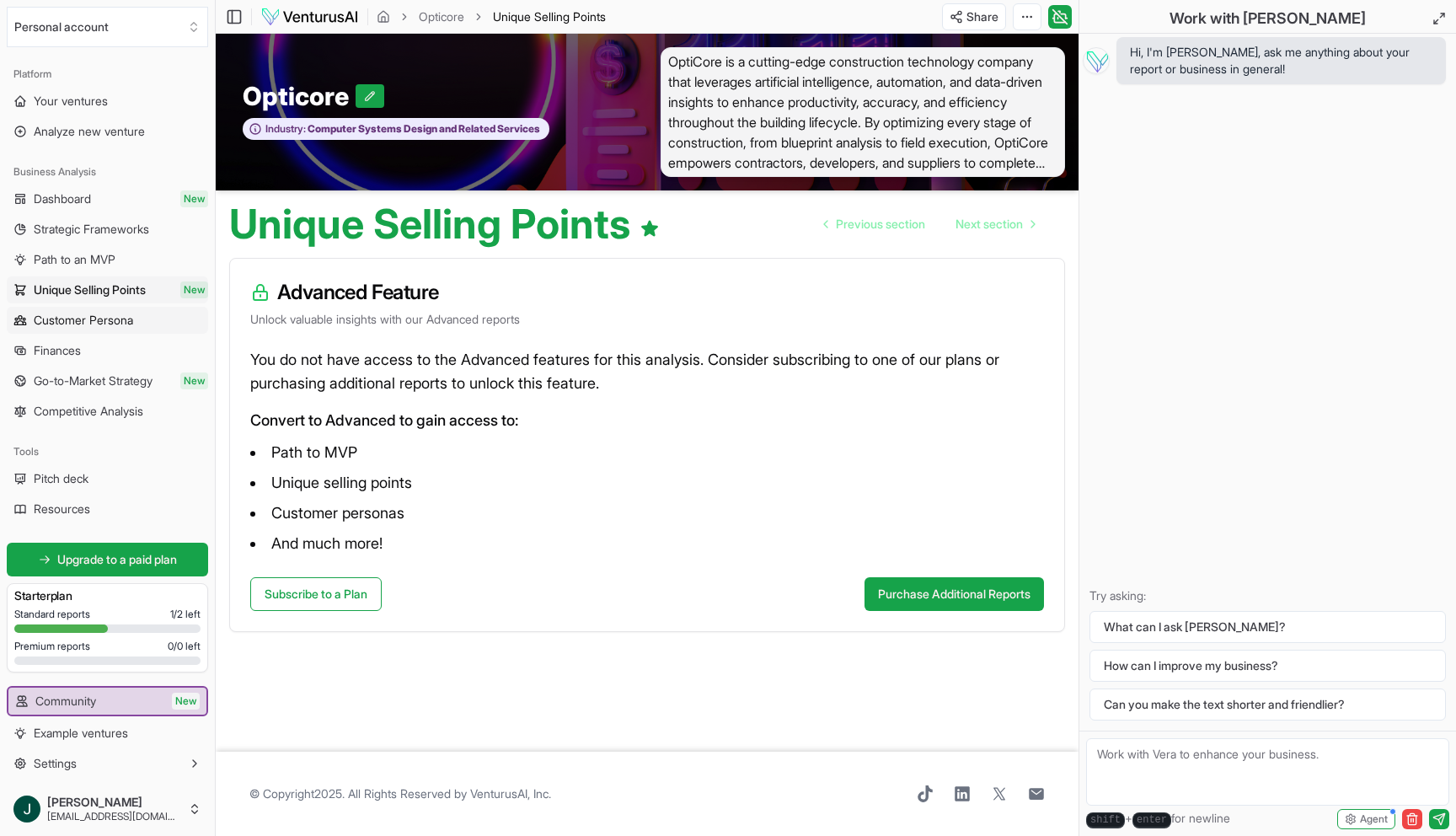
click at [86, 313] on span "Customer Persona" at bounding box center [84, 320] width 100 height 17
click at [93, 302] on link "Unique Selling Points New" at bounding box center [107, 289] width 201 height 27
click at [37, 317] on span "Customer Persona" at bounding box center [84, 320] width 100 height 17
click at [40, 340] on link "Finances" at bounding box center [107, 350] width 201 height 27
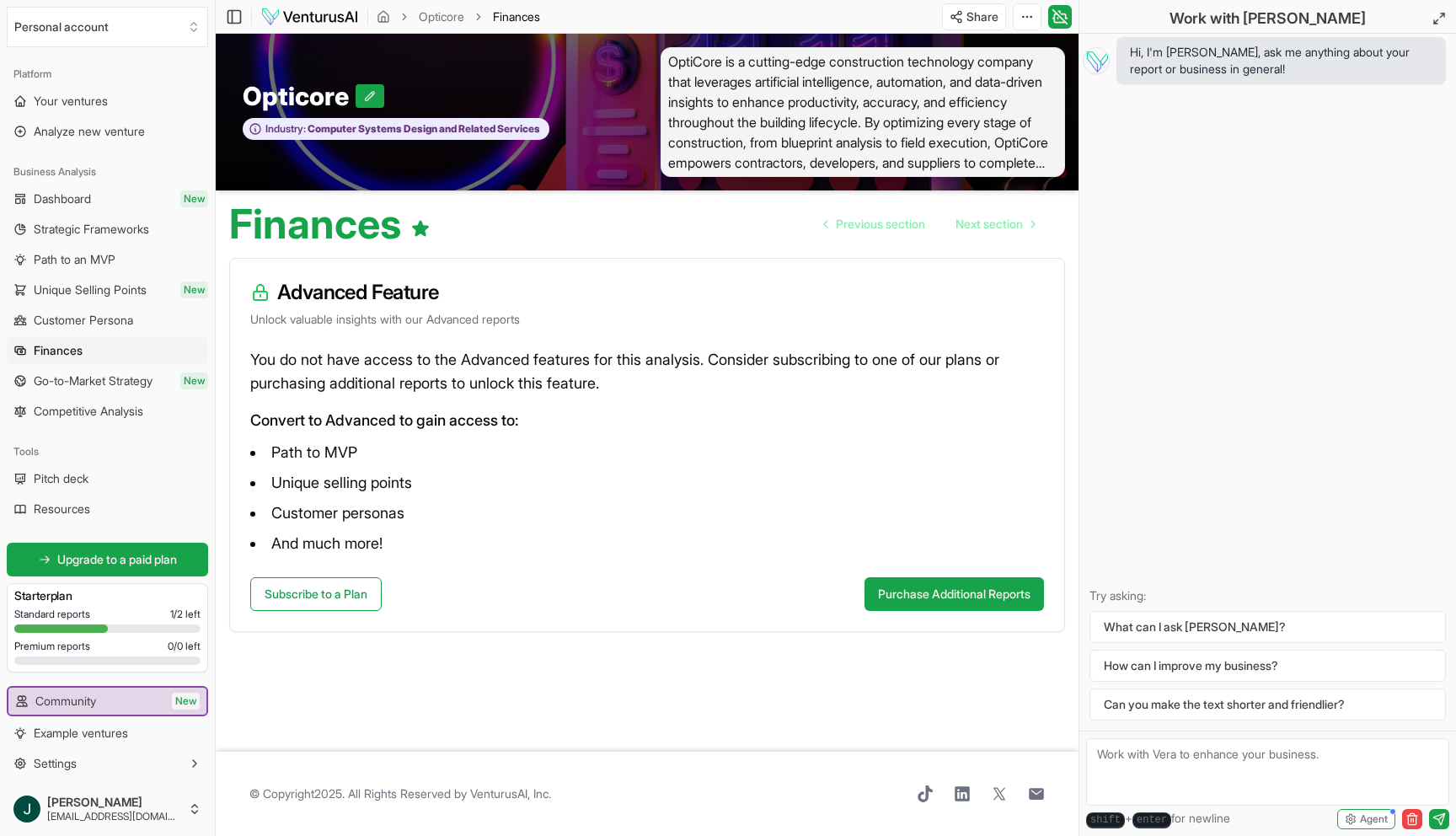
click at [92, 381] on span "Go-to-Market Strategy" at bounding box center [93, 381] width 119 height 17
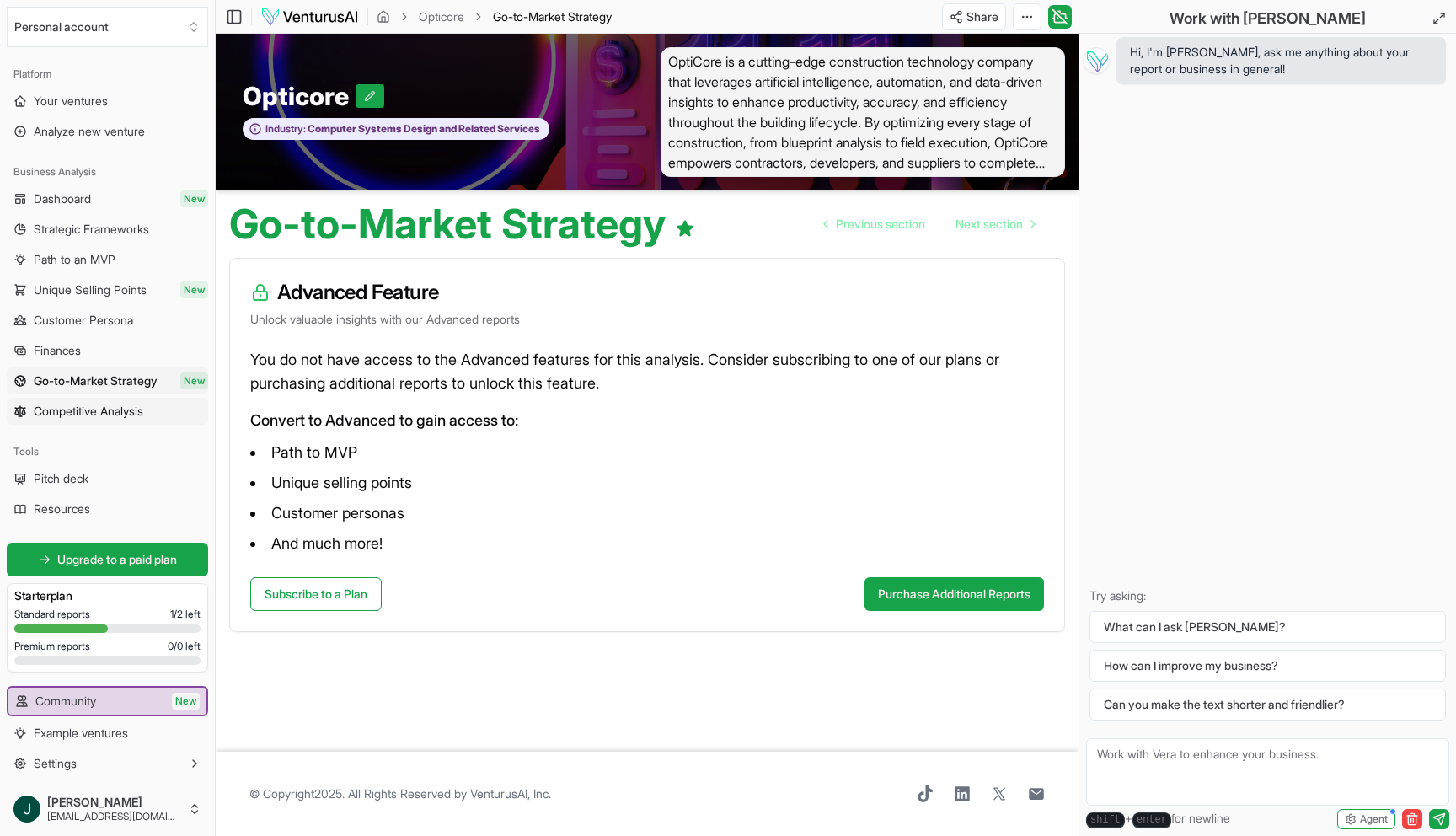
click at [106, 414] on span "Competitive Analysis" at bounding box center [89, 411] width 110 height 17
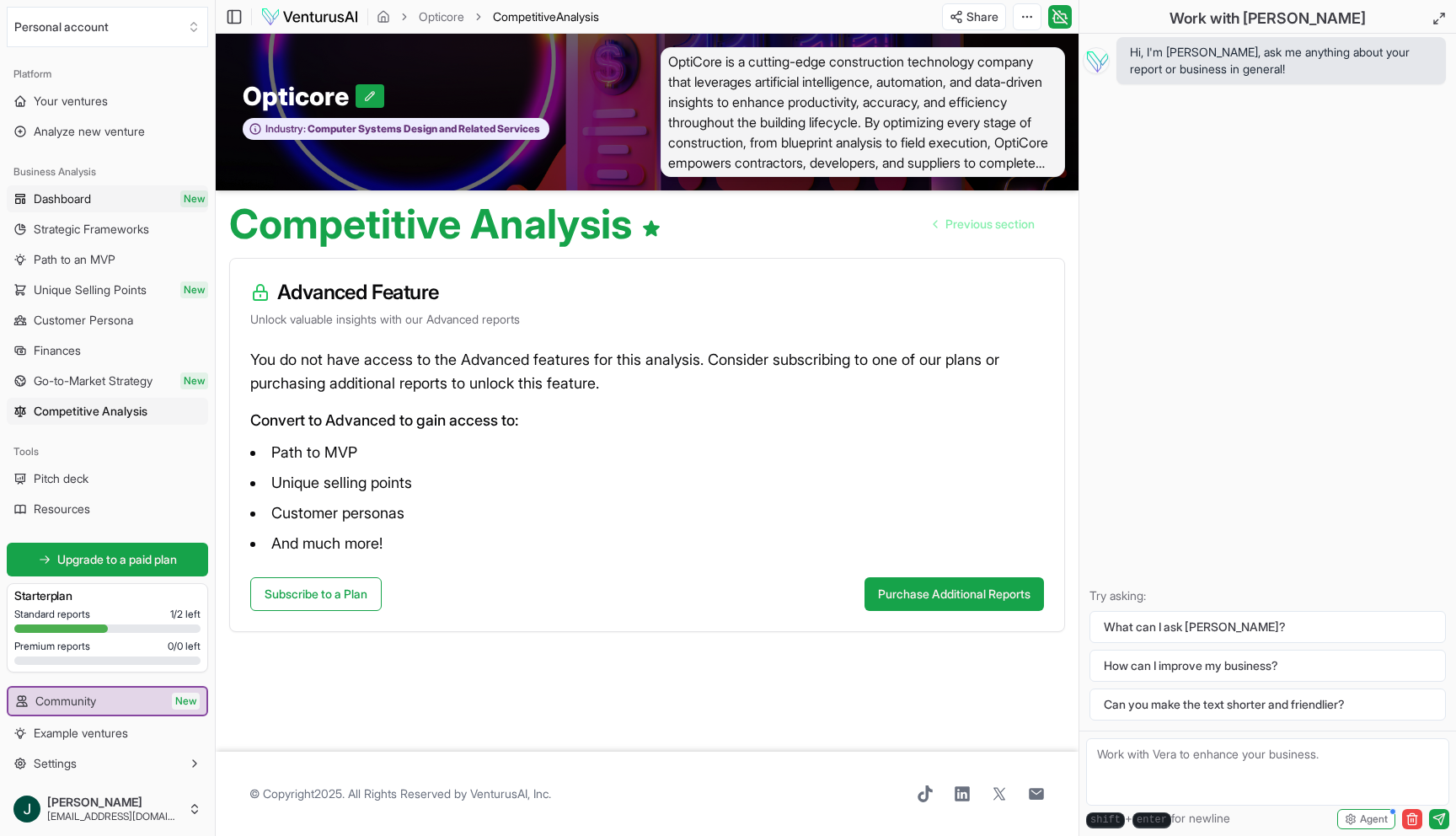
click at [68, 203] on span "Dashboard" at bounding box center [63, 199] width 57 height 17
